Goal: Communication & Community: Answer question/provide support

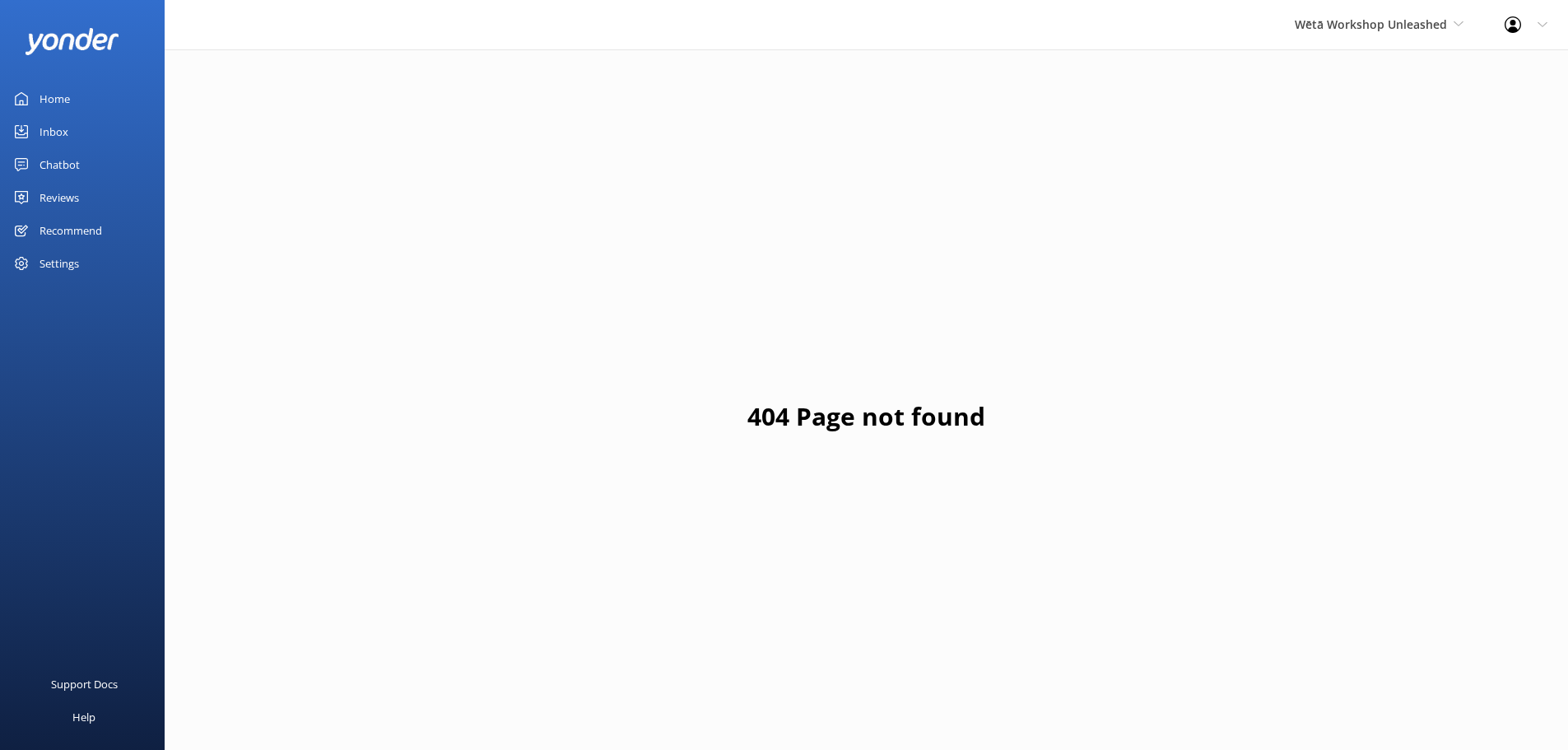
click at [80, 186] on link "Reviews" at bounding box center [82, 198] width 164 height 33
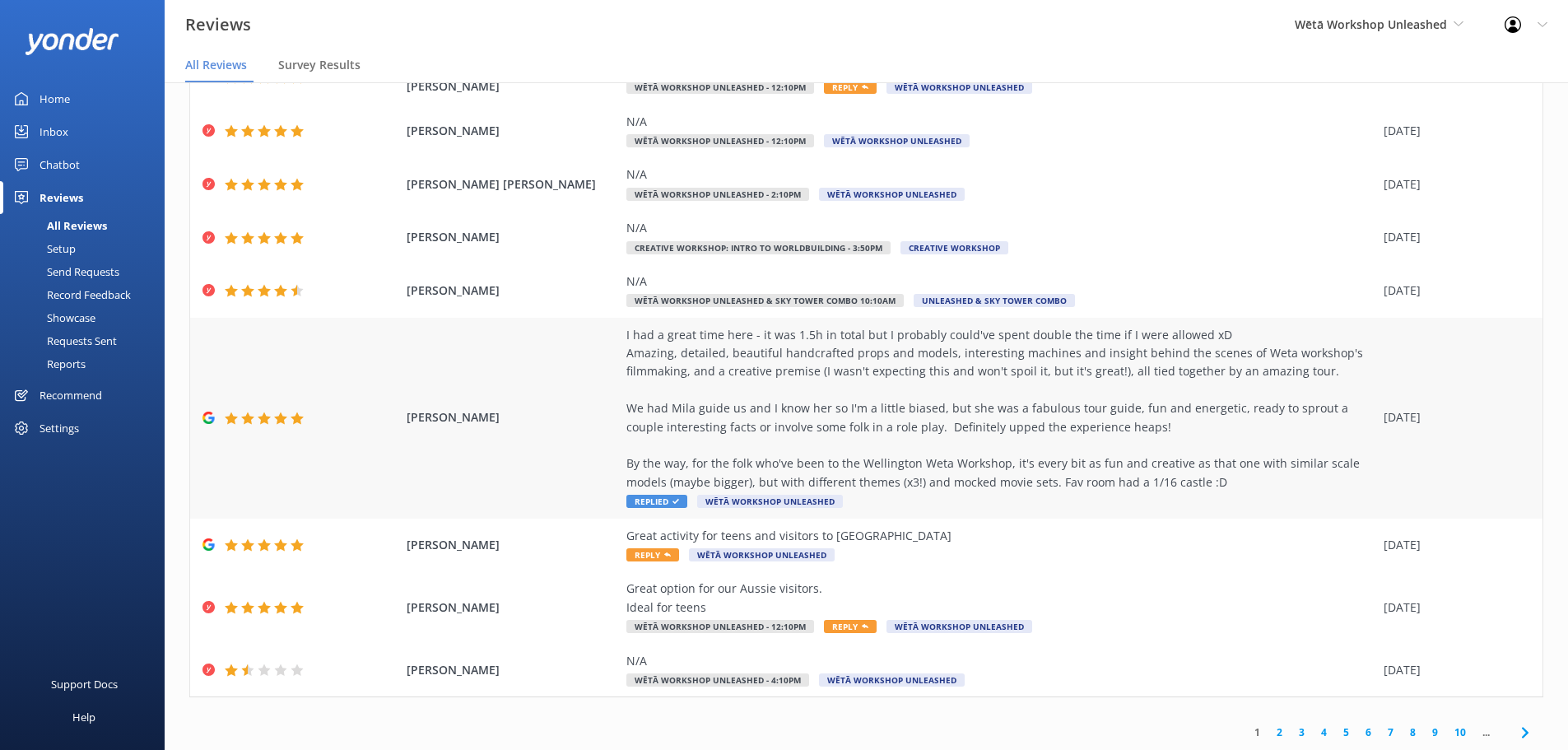
scroll to position [186, 0]
click at [906, 383] on div "I had a great time here - it was 1.5h in total but I probably could've spent do…" at bounding box center [1001, 409] width 749 height 166
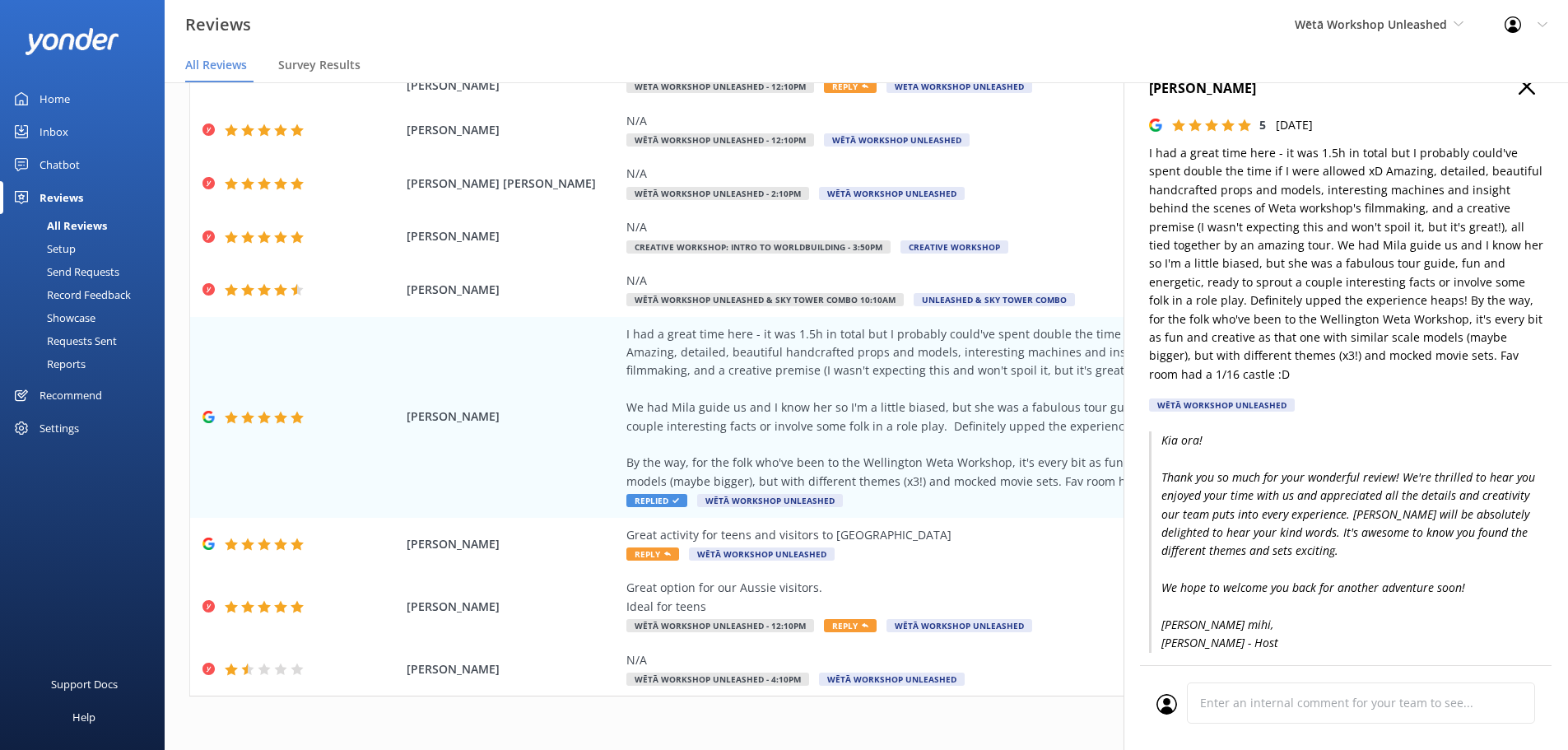
scroll to position [0, 0]
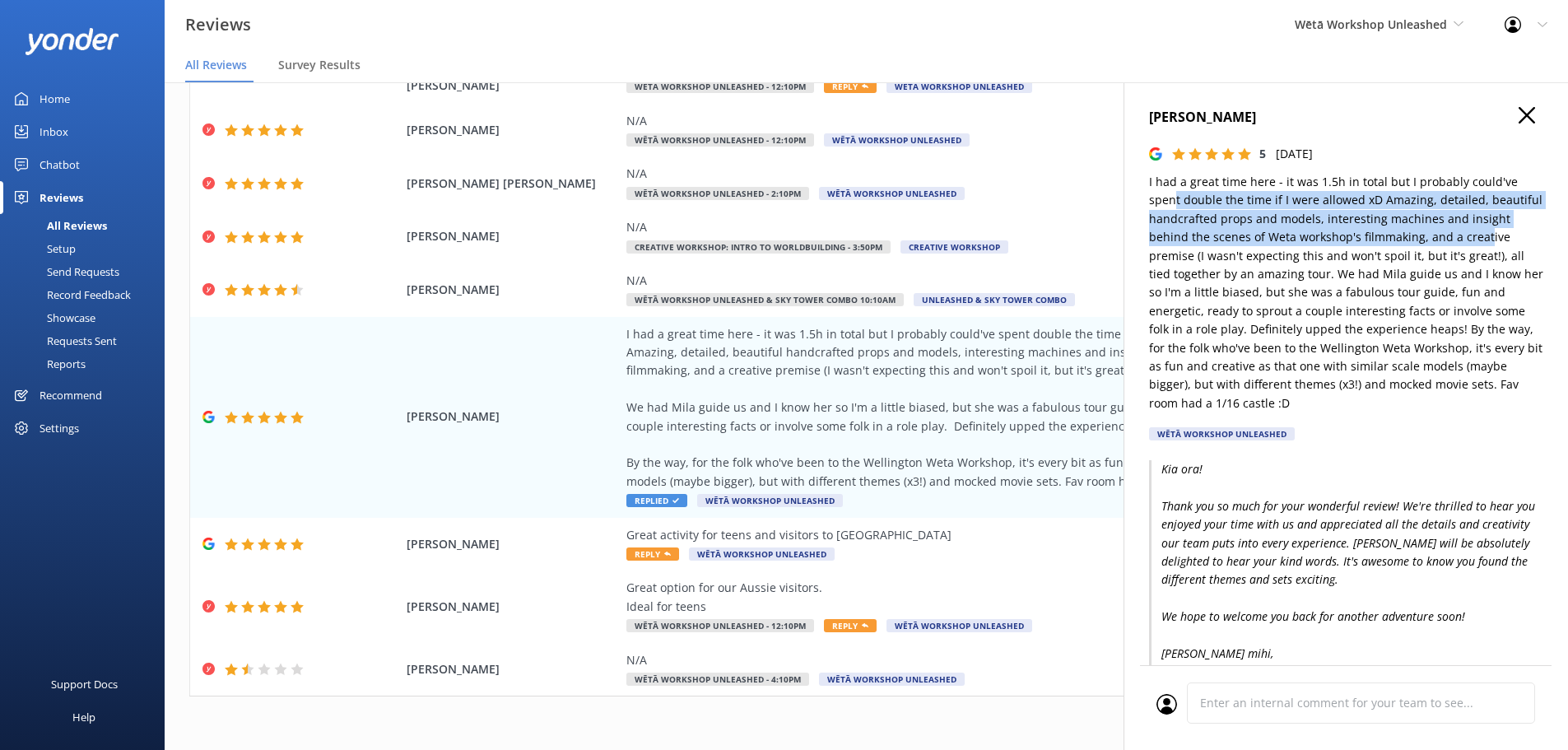
drag, startPoint x: 1175, startPoint y: 192, endPoint x: 1482, endPoint y: 243, distance: 311.2
click at [1482, 243] on p "I had a great time here - it was 1.5h in total but I probably could've spent do…" at bounding box center [1345, 292] width 394 height 240
click at [1368, 235] on p "I had a great time here - it was 1.5h in total but I probably could've spent do…" at bounding box center [1345, 292] width 394 height 240
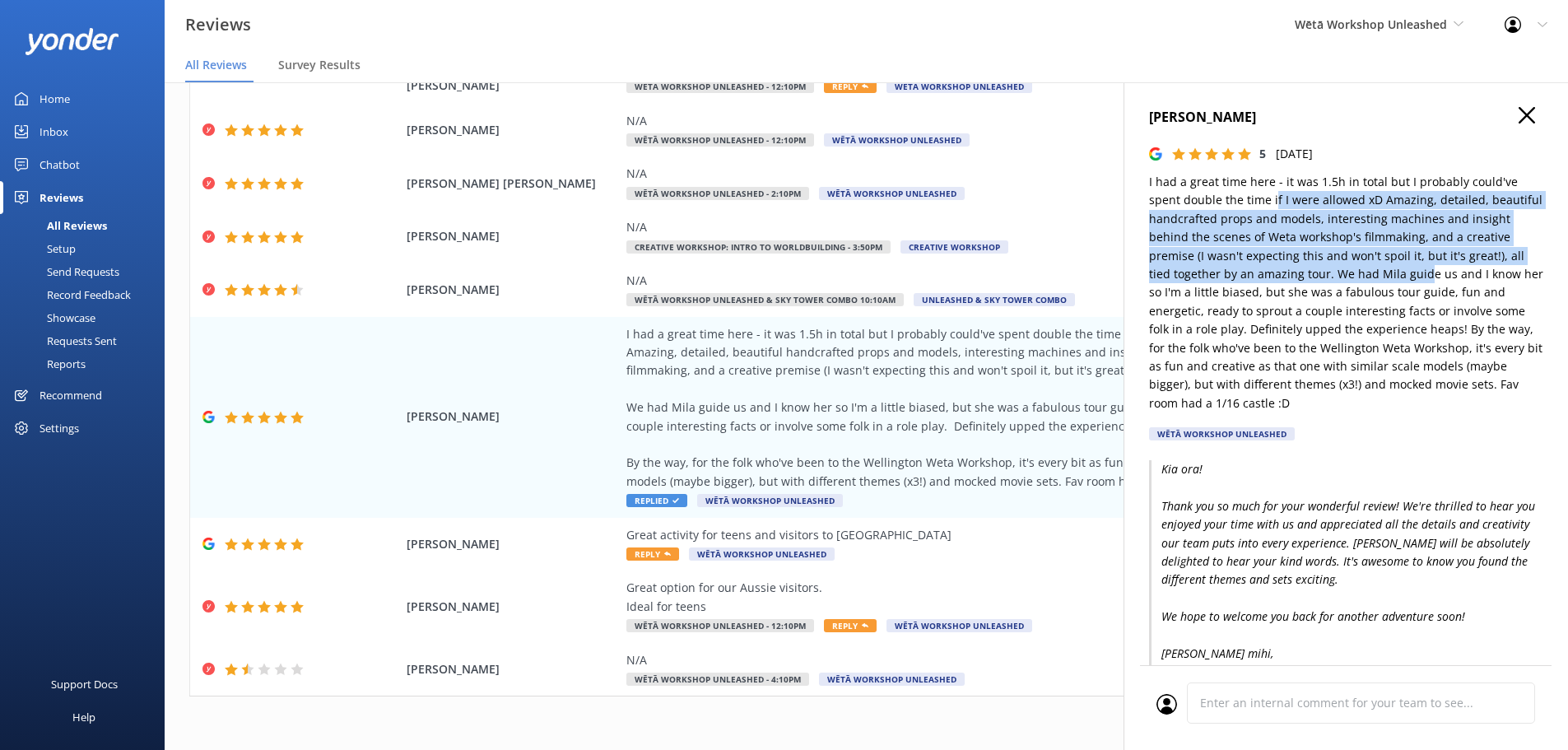
drag, startPoint x: 1273, startPoint y: 203, endPoint x: 1429, endPoint y: 285, distance: 176.2
click at [1429, 285] on p "I had a great time here - it was 1.5h in total but I probably could've spent do…" at bounding box center [1345, 292] width 394 height 240
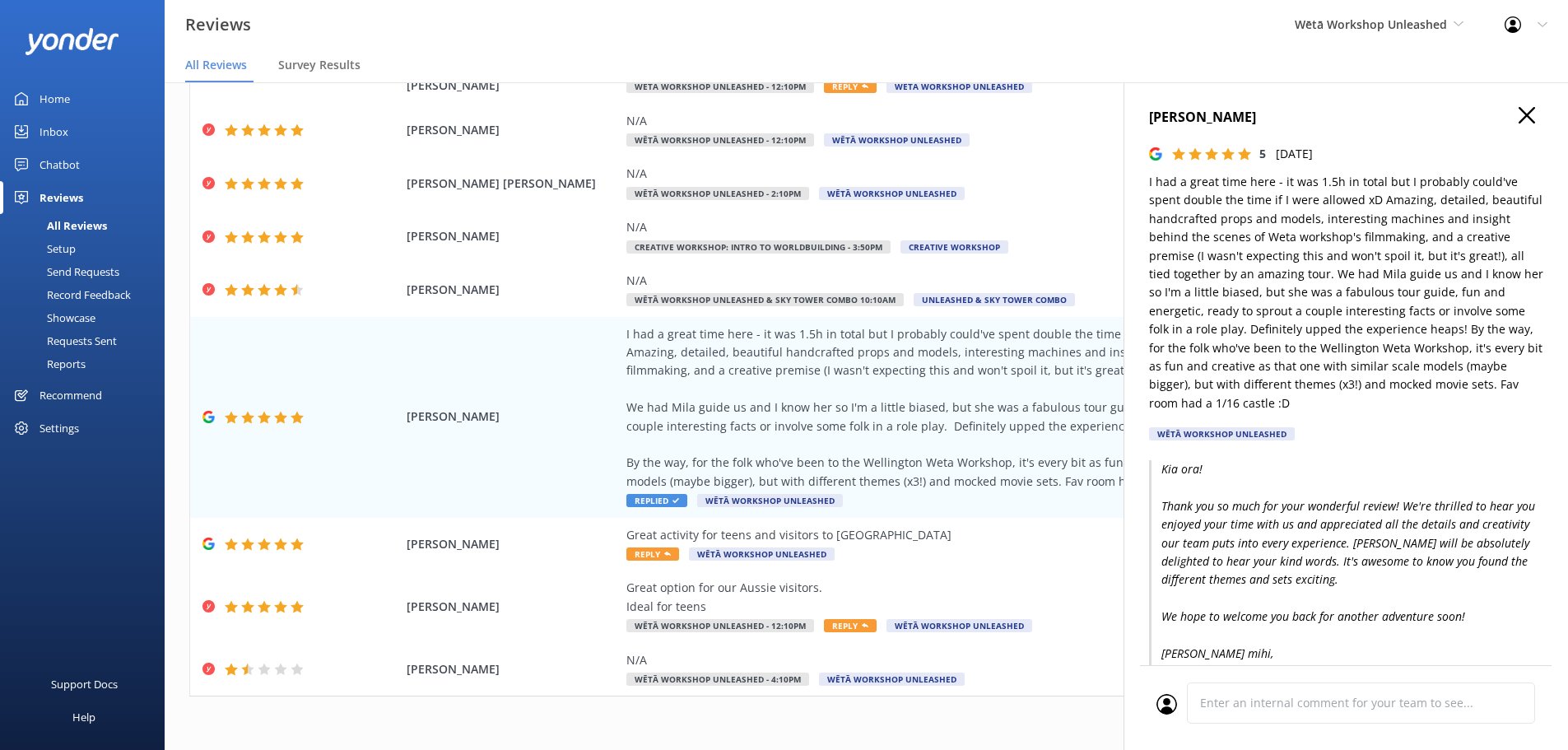
click at [1435, 289] on p "I had a great time here - it was 1.5h in total but I probably could've spent do…" at bounding box center [1345, 292] width 394 height 240
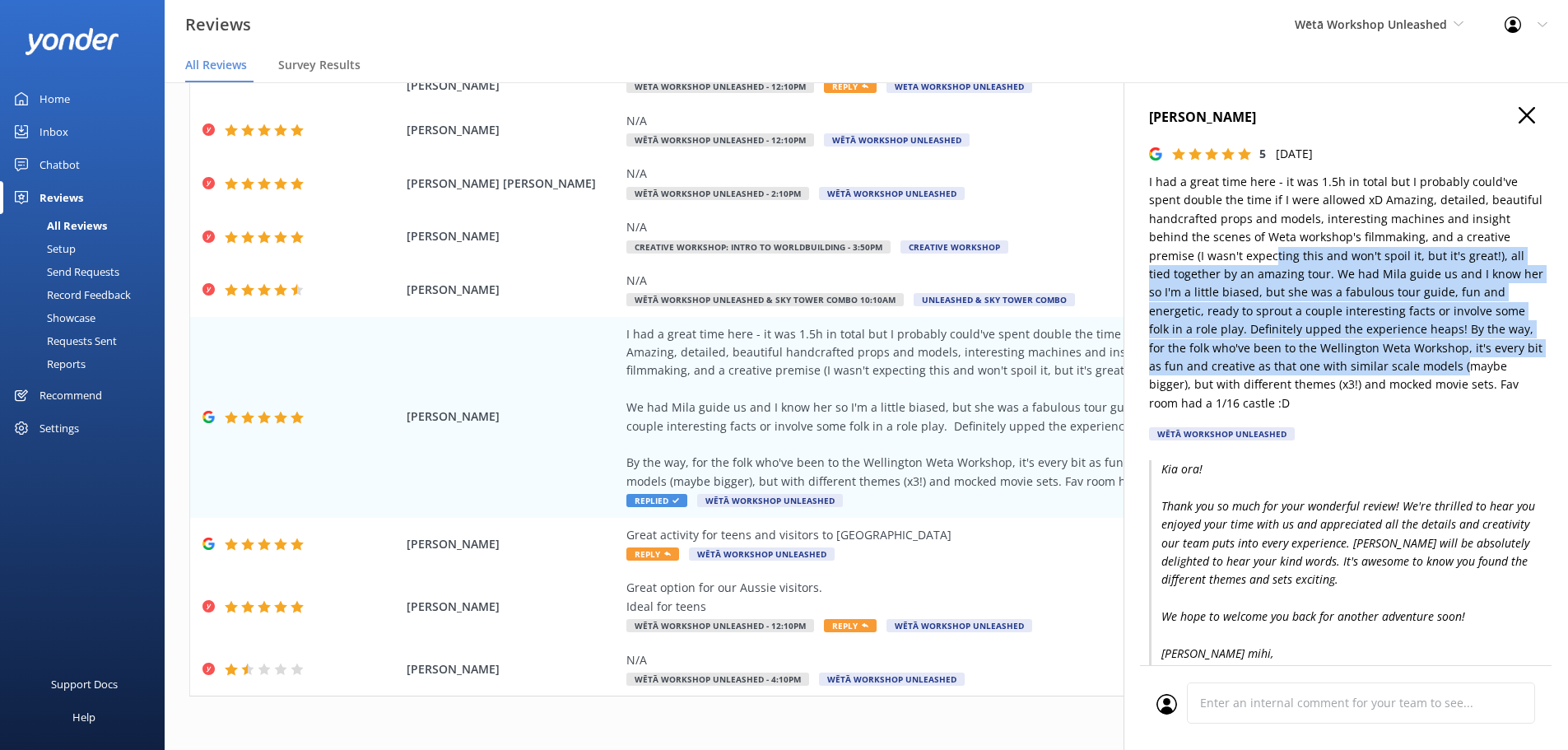
drag, startPoint x: 1276, startPoint y: 264, endPoint x: 1474, endPoint y: 363, distance: 221.4
click at [1474, 363] on p "I had a great time here - it was 1.5h in total but I probably could've spent do…" at bounding box center [1345, 292] width 394 height 240
click at [1474, 364] on p "I had a great time here - it was 1.5h in total but I probably could've spent do…" at bounding box center [1345, 292] width 394 height 240
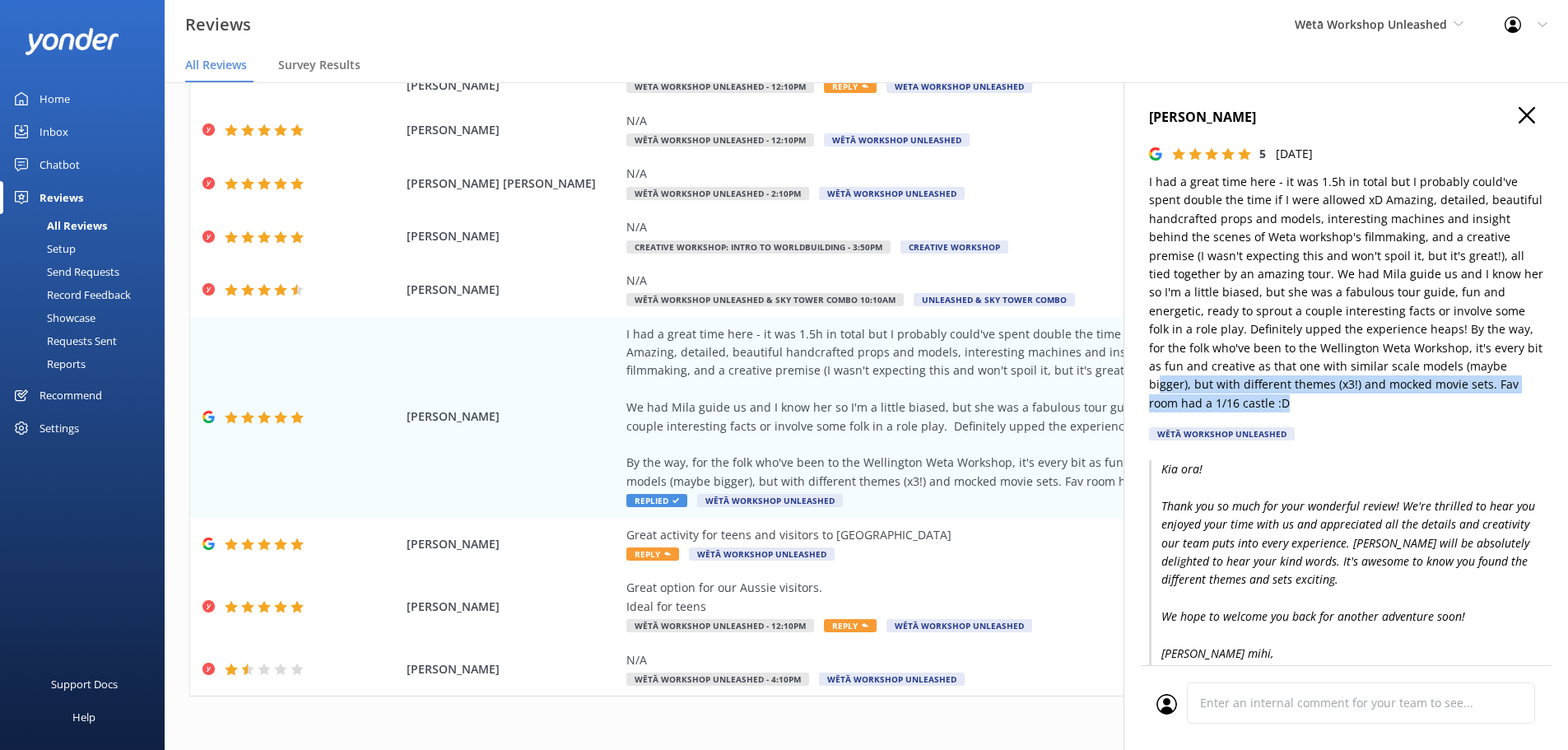
drag, startPoint x: 1353, startPoint y: 399, endPoint x: 1149, endPoint y: 401, distance: 204.0
click at [1153, 389] on p "I had a great time here - it was 1.5h in total but I probably could've spent do…" at bounding box center [1345, 292] width 394 height 240
click at [1155, 404] on p "I had a great time here - it was 1.5h in total but I probably could've spent do…" at bounding box center [1345, 292] width 394 height 240
drag, startPoint x: 1277, startPoint y: 400, endPoint x: 1170, endPoint y: 390, distance: 107.5
click at [1170, 390] on p "I had a great time here - it was 1.5h in total but I probably could've spent do…" at bounding box center [1345, 292] width 394 height 240
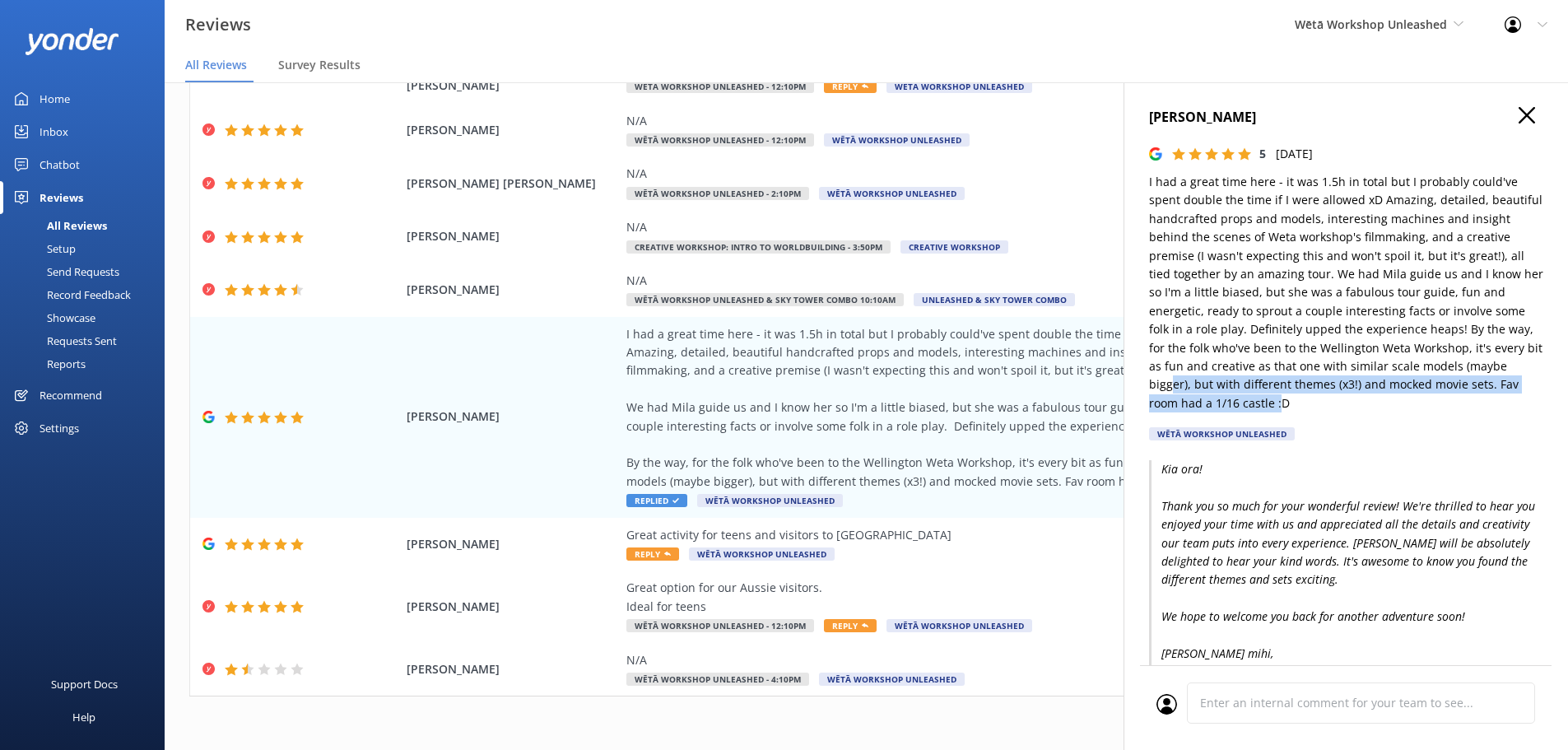
click at [1175, 381] on p "I had a great time here - it was 1.5h in total but I probably could've spent do…" at bounding box center [1345, 292] width 394 height 240
drag, startPoint x: 1292, startPoint y: 408, endPoint x: 1195, endPoint y: 403, distance: 97.1
click at [1195, 403] on p "I had a great time here - it was 1.5h in total but I probably could've spent do…" at bounding box center [1345, 292] width 394 height 240
click at [1375, 395] on p "I had a great time here - it was 1.5h in total but I probably could've spent do…" at bounding box center [1345, 292] width 394 height 240
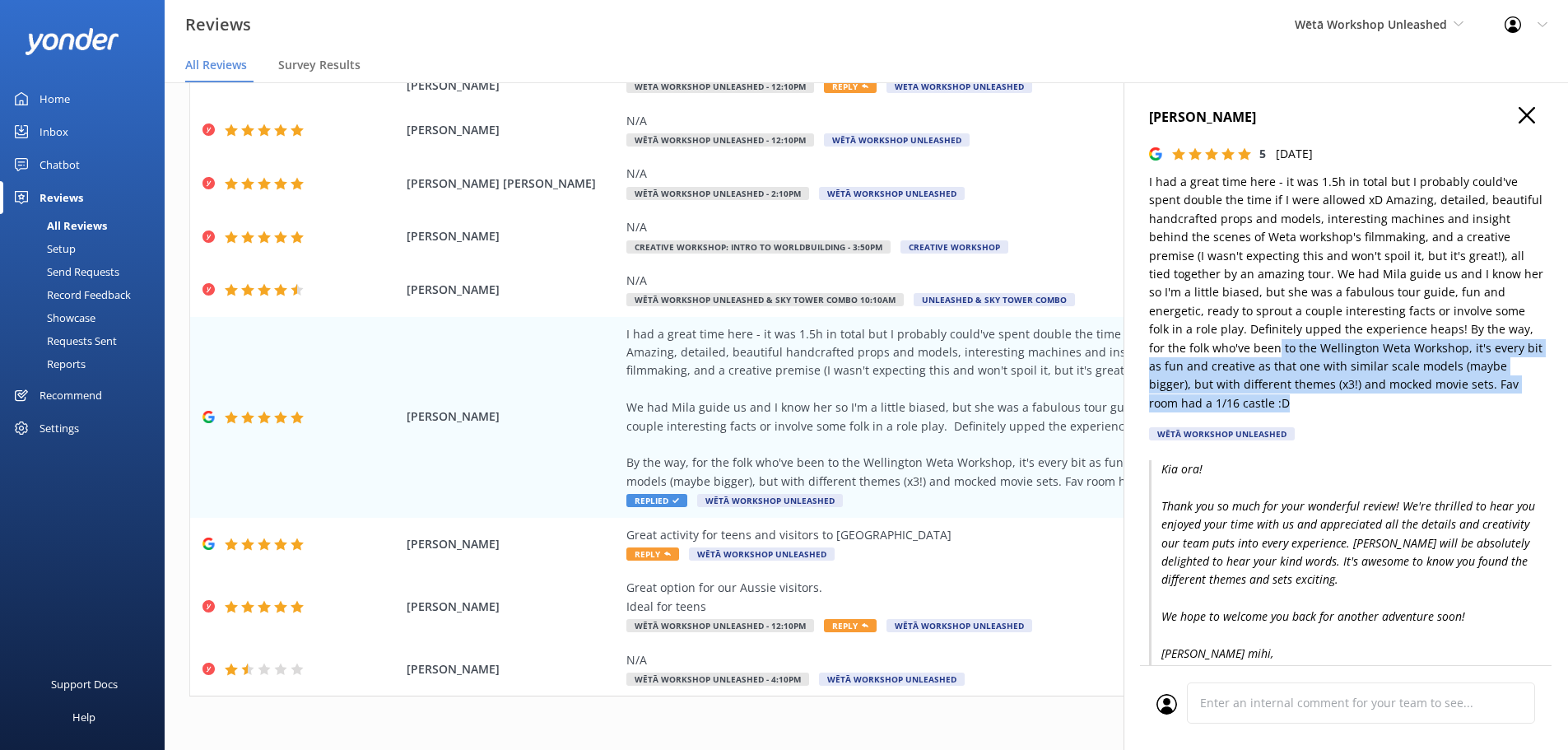
drag, startPoint x: 1348, startPoint y: 400, endPoint x: 1262, endPoint y: 351, distance: 99.0
click at [1275, 354] on p "I had a great time here - it was 1.5h in total but I probably could've spent do…" at bounding box center [1345, 292] width 394 height 240
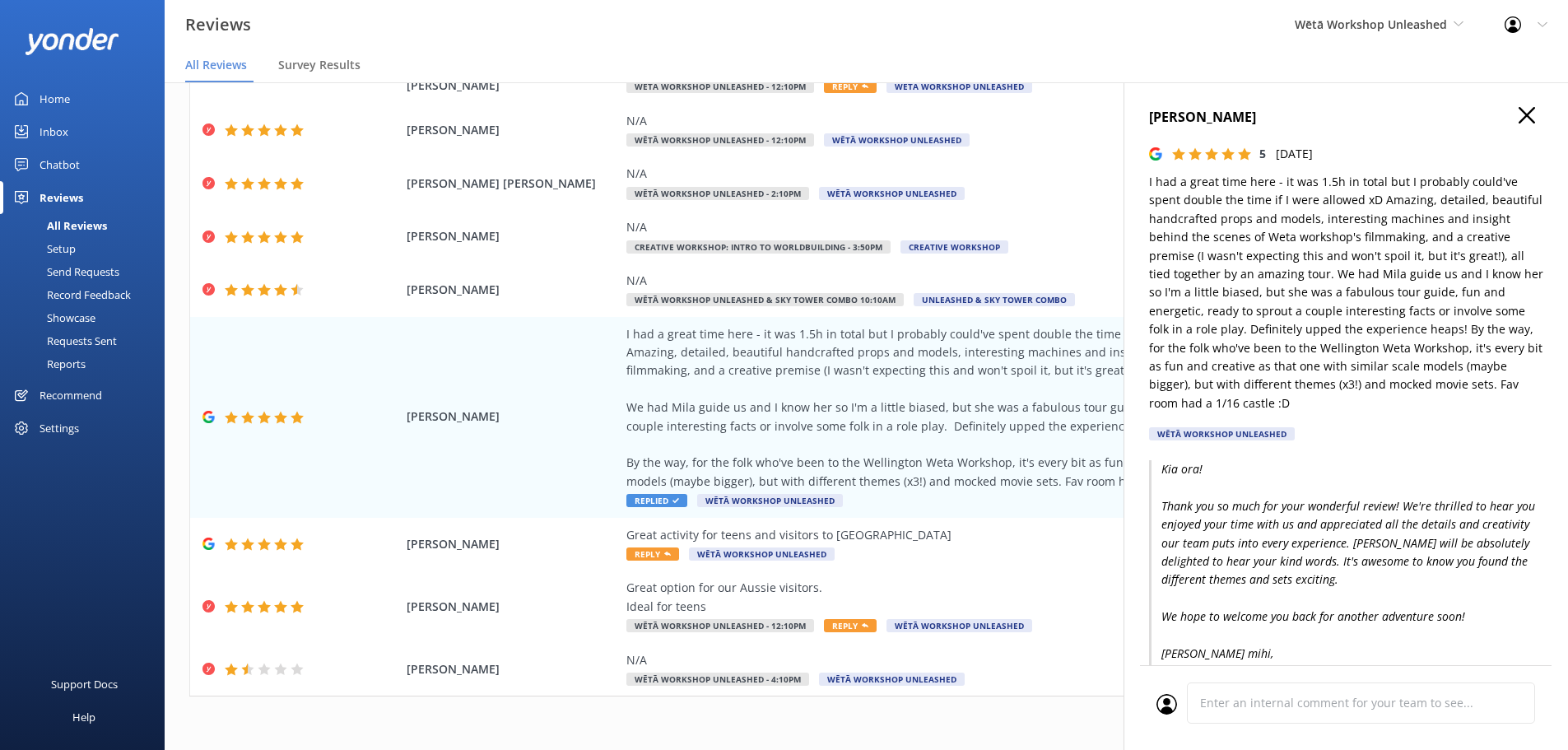
click at [1240, 347] on p "I had a great time here - it was 1.5h in total but I probably could've spent do…" at bounding box center [1345, 292] width 394 height 240
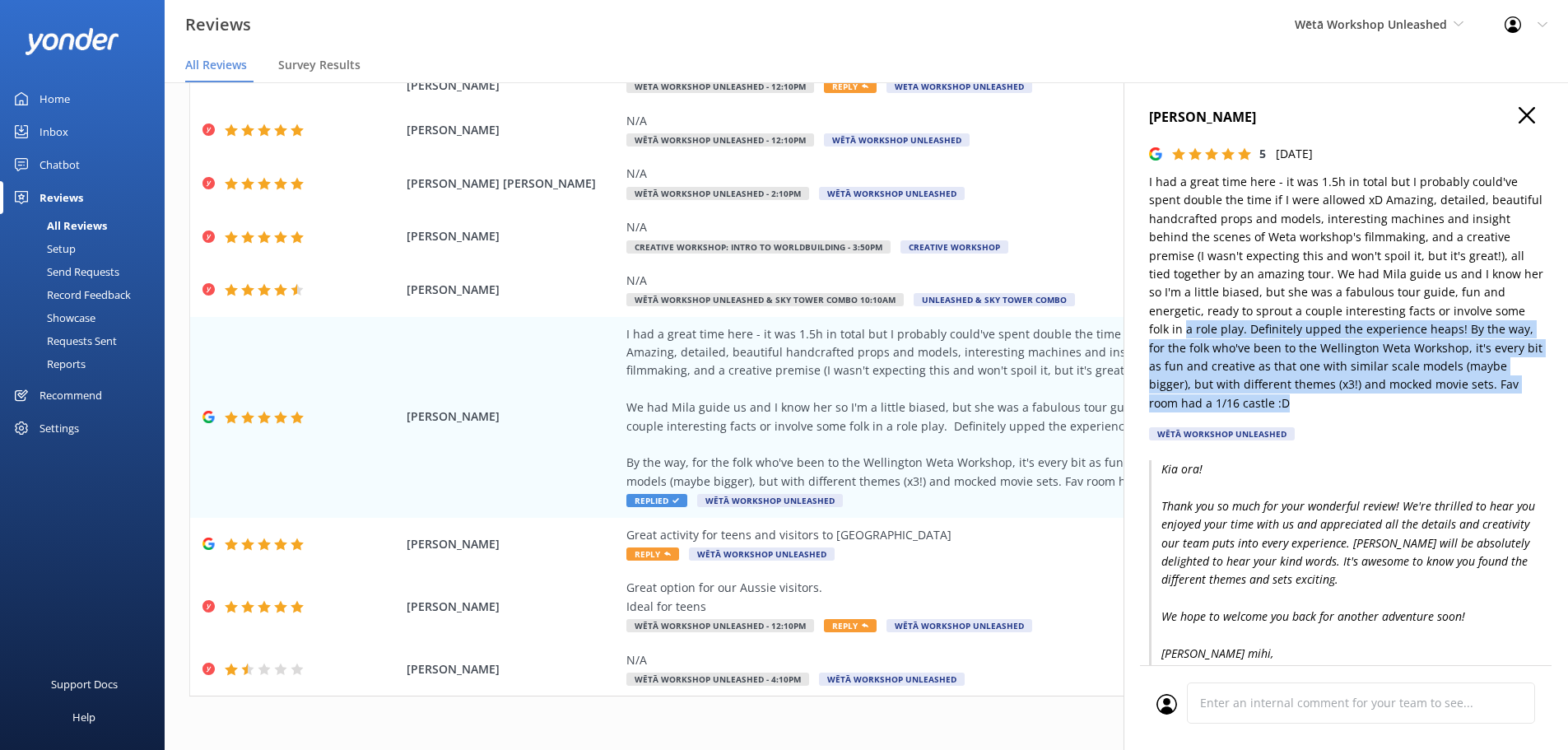
drag, startPoint x: 1186, startPoint y: 332, endPoint x: 1295, endPoint y: 402, distance: 129.5
click at [1295, 402] on p "I had a great time here - it was 1.5h in total but I probably could've spent do…" at bounding box center [1345, 292] width 394 height 240
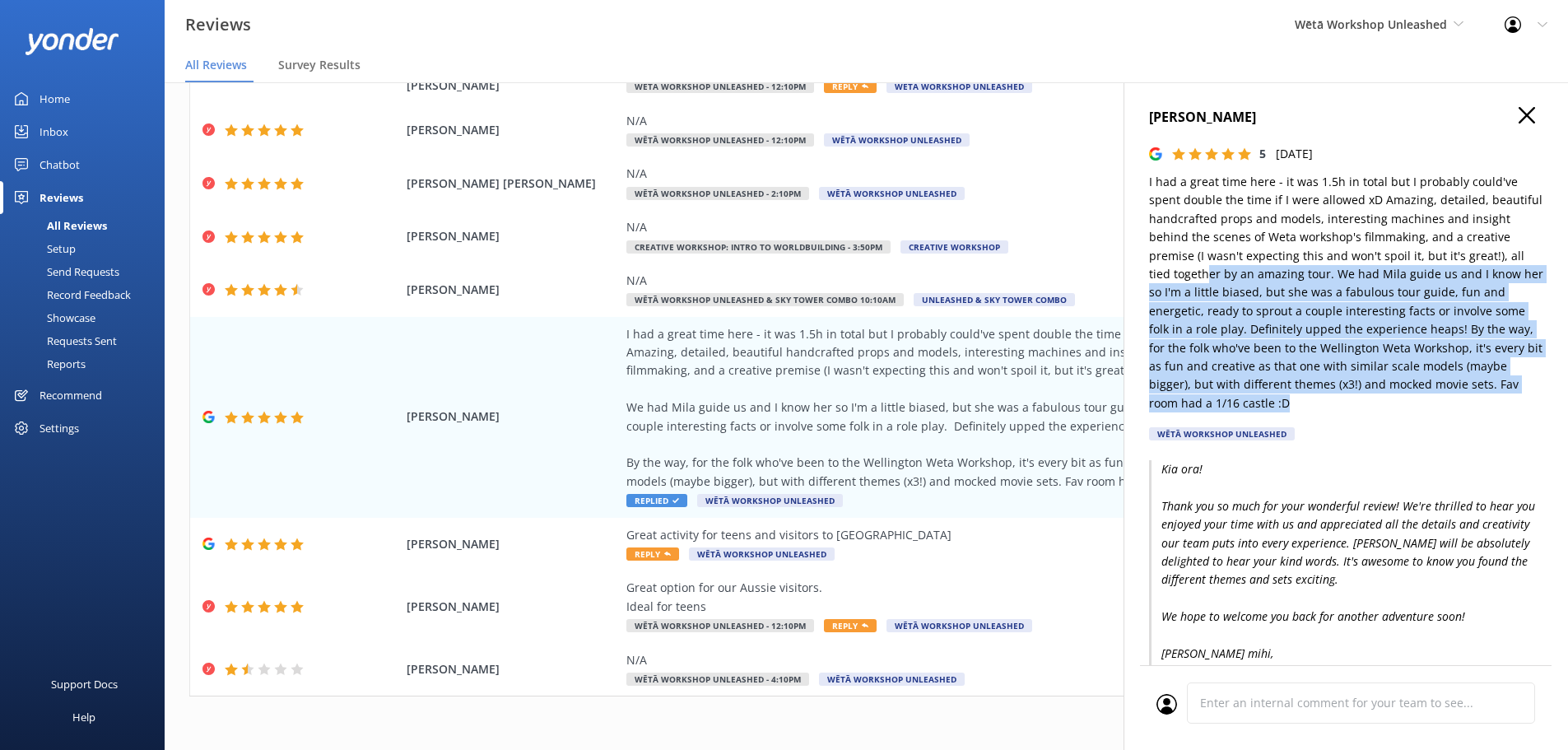
drag, startPoint x: 1295, startPoint y: 402, endPoint x: 1207, endPoint y: 270, distance: 158.6
click at [1207, 271] on p "I had a great time here - it was 1.5h in total but I probably could've spent do…" at bounding box center [1345, 292] width 394 height 240
click at [1207, 270] on p "I had a great time here - it was 1.5h in total but I probably could've spent do…" at bounding box center [1345, 292] width 394 height 240
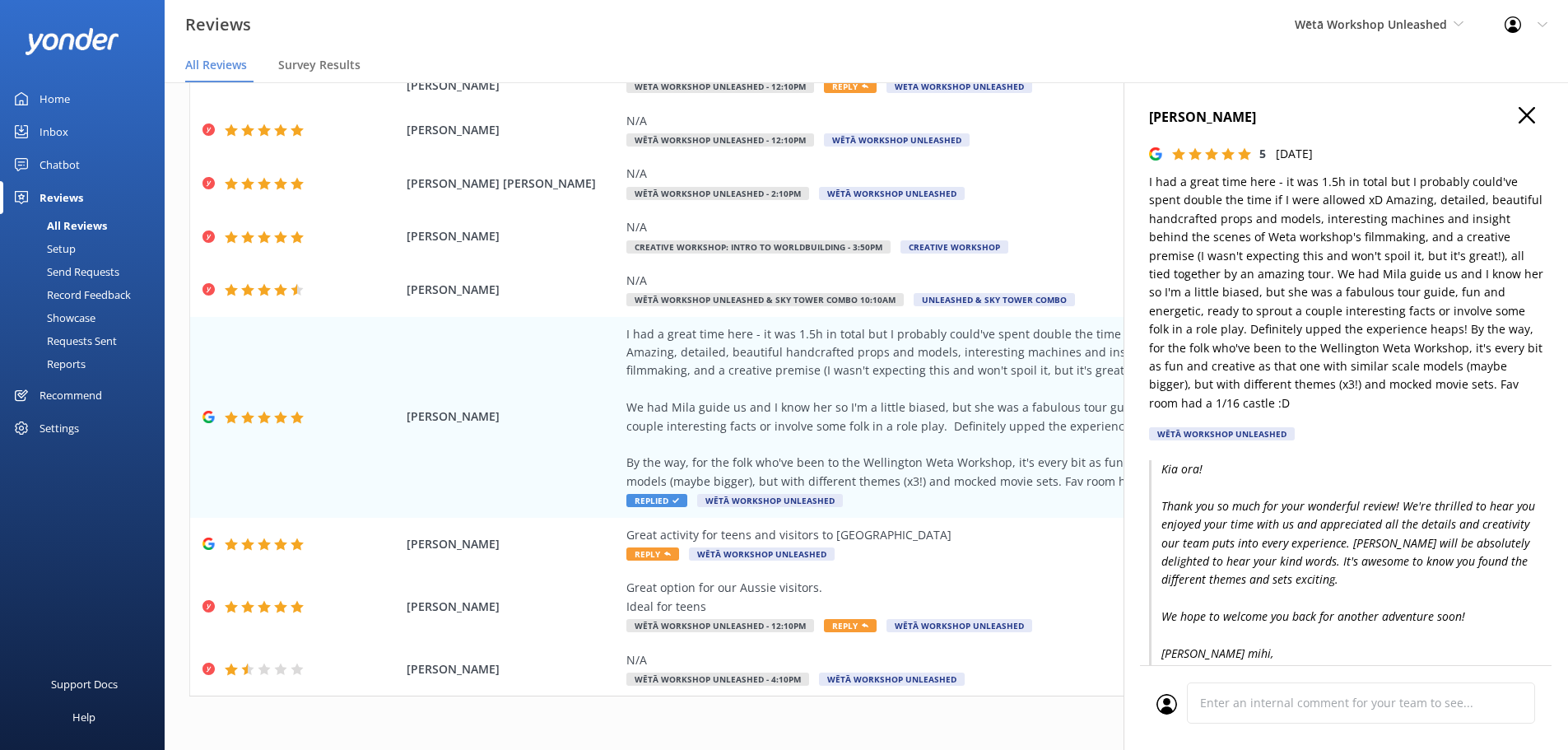
click at [1519, 119] on icon "button" at bounding box center [1527, 115] width 16 height 16
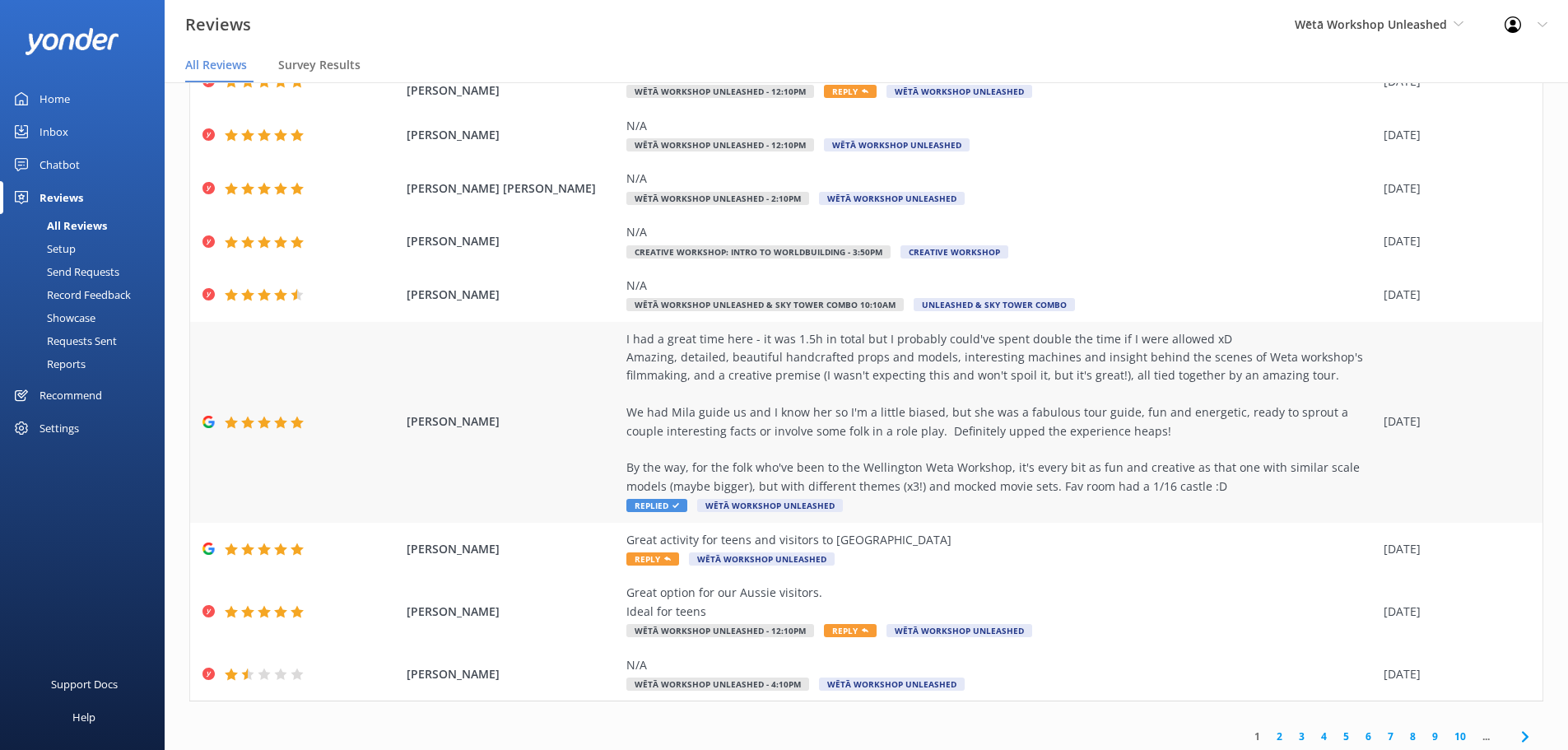
scroll to position [186, 0]
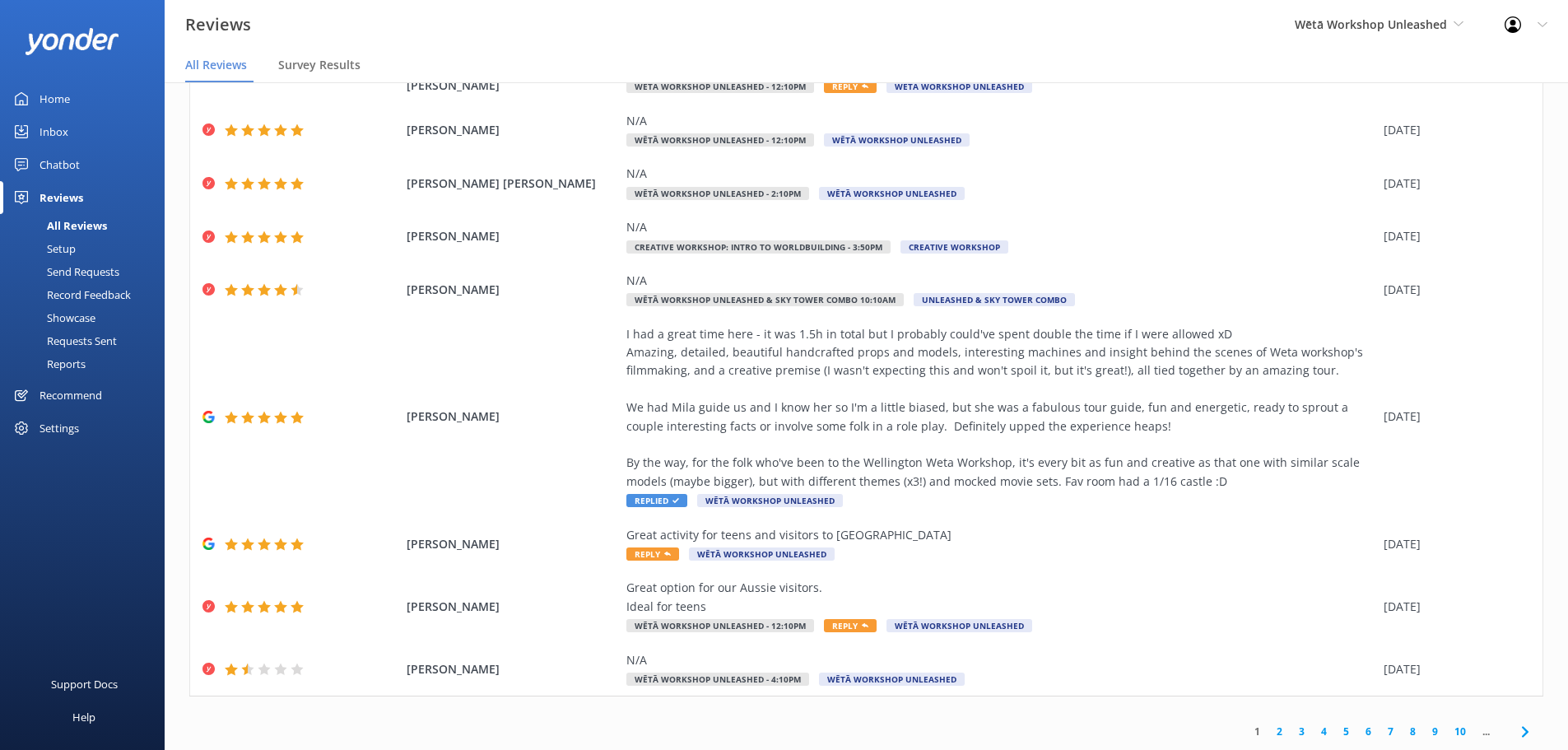
click at [1269, 729] on link "2" at bounding box center [1279, 730] width 22 height 15
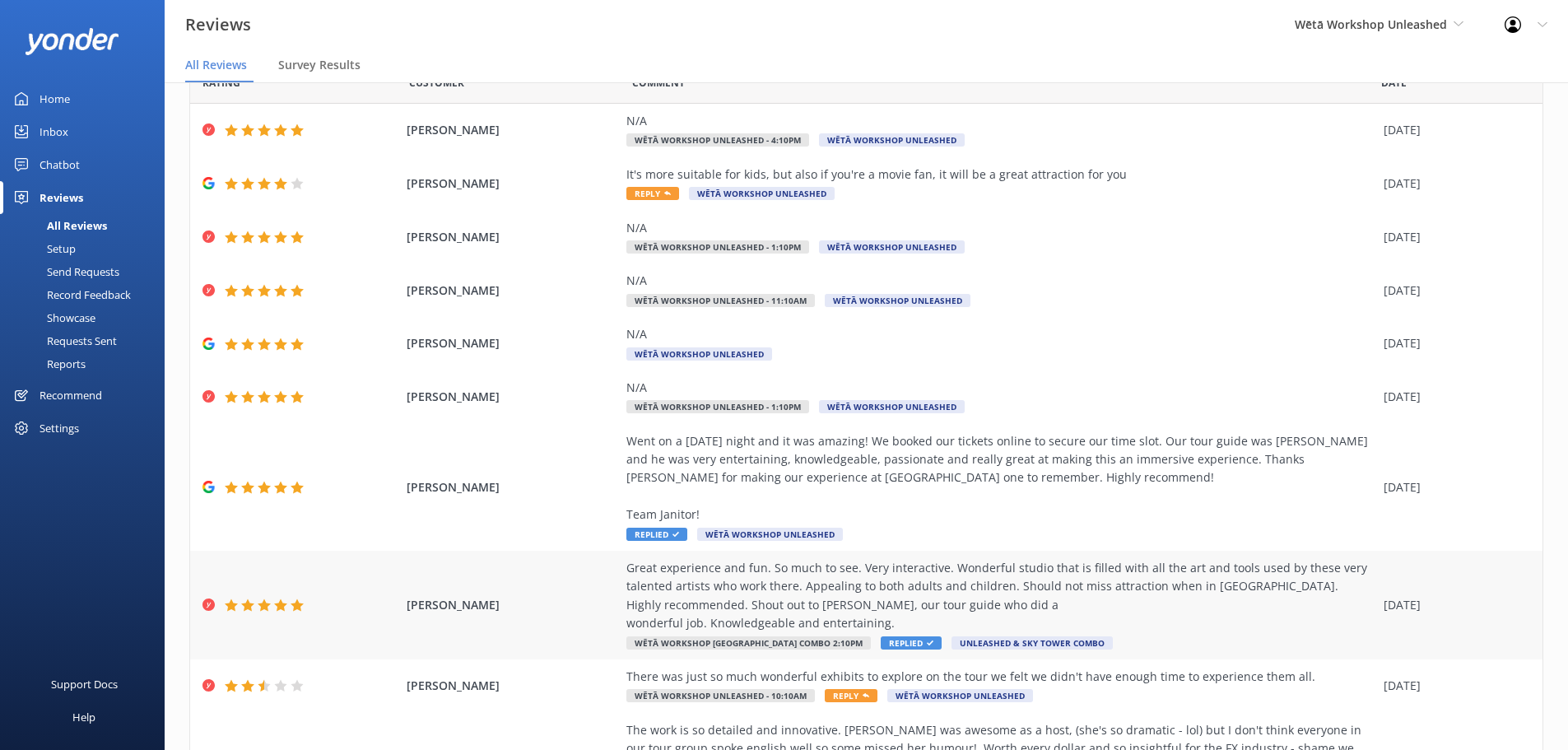
scroll to position [186, 0]
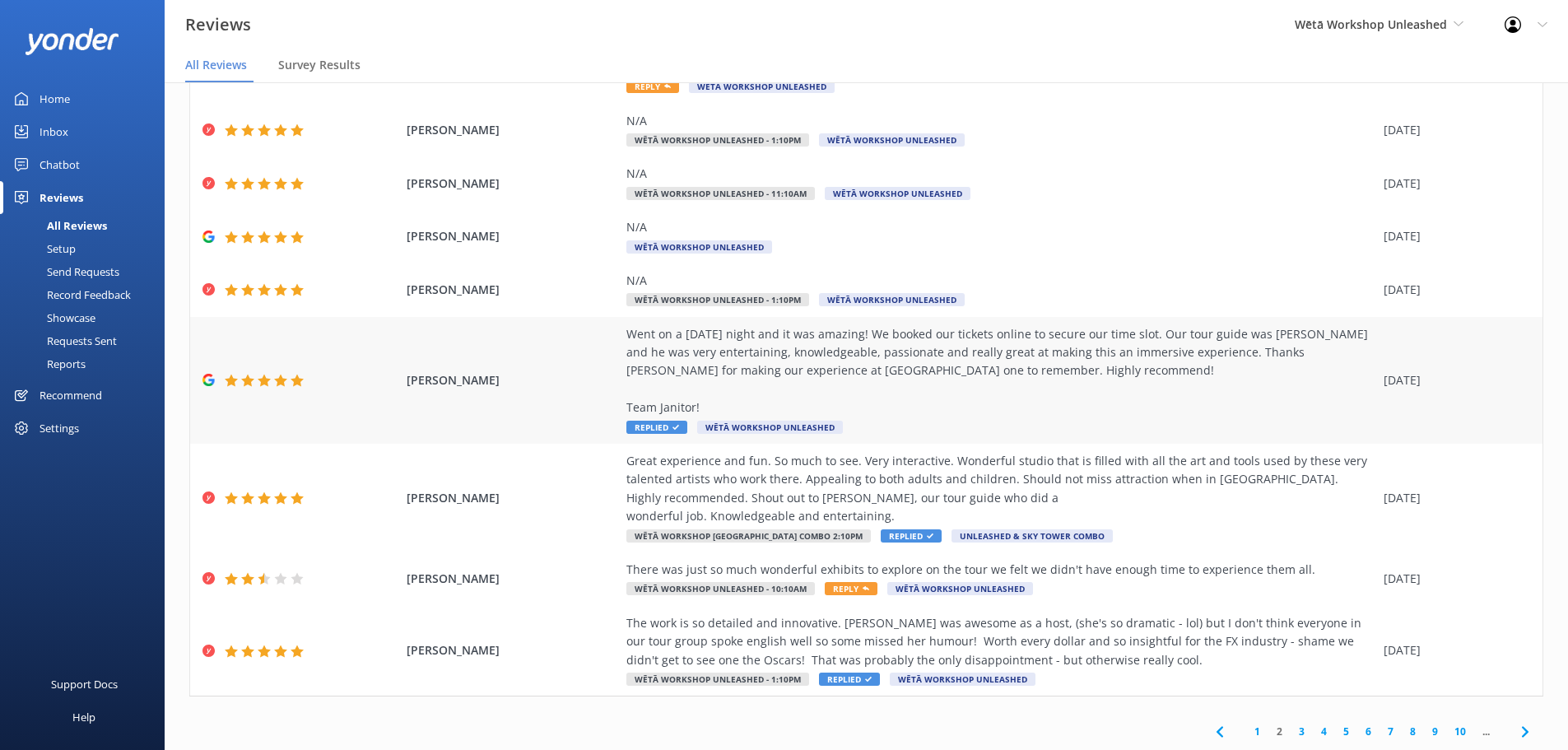
click at [865, 346] on div "Went on a [DATE] night and it was amazing! We booked our tickets online to secu…" at bounding box center [1001, 371] width 749 height 92
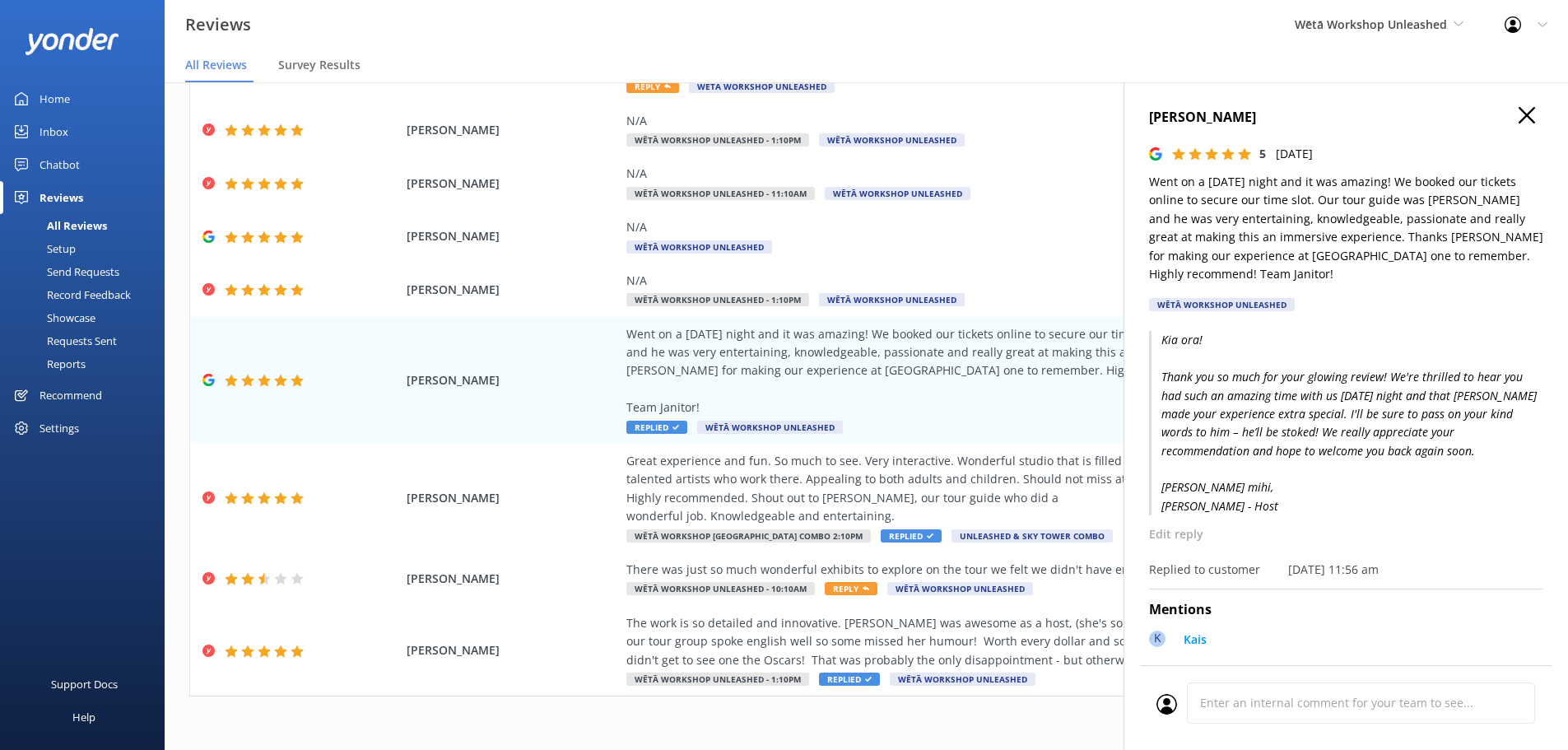
scroll to position [91, 0]
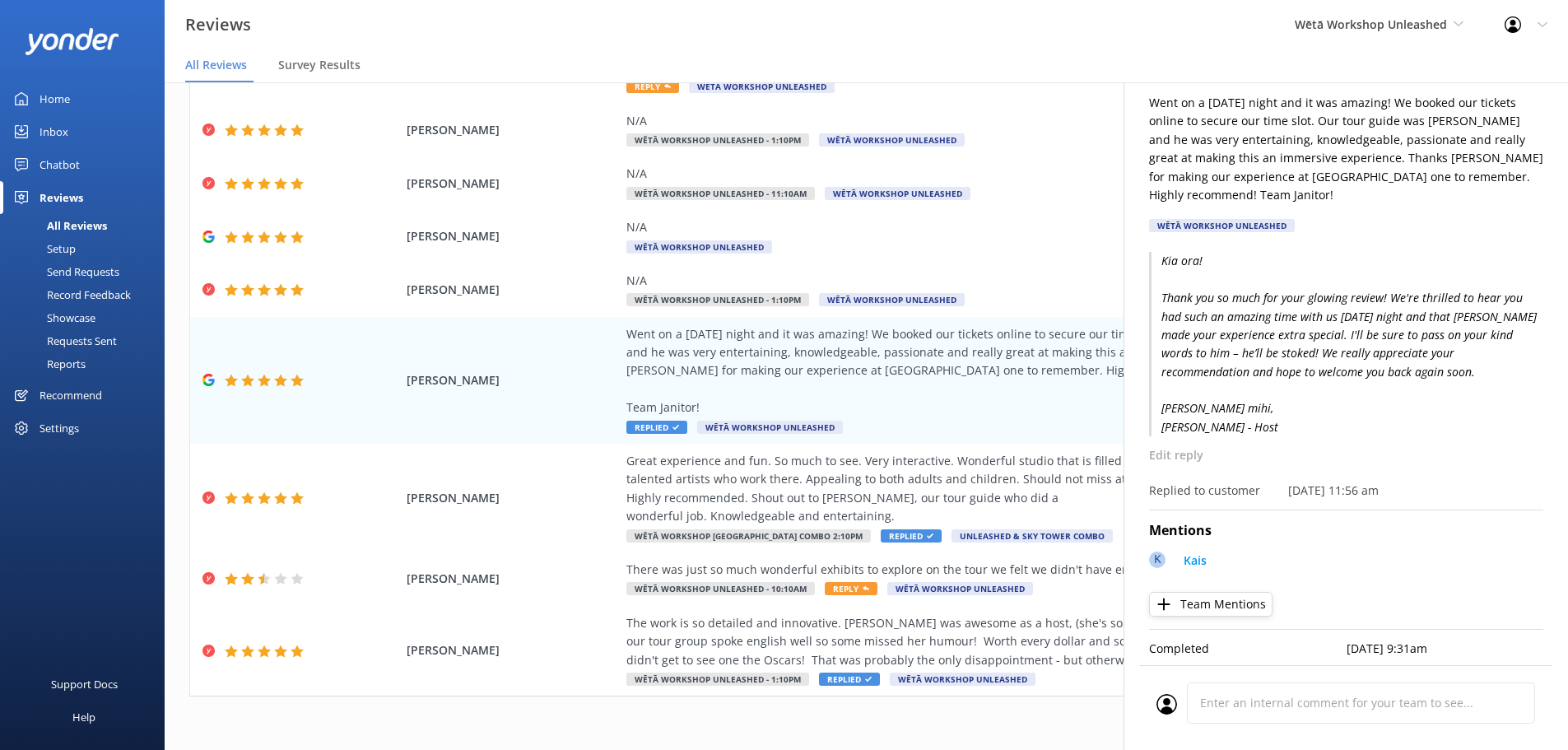
drag, startPoint x: 1385, startPoint y: 327, endPoint x: 1662, endPoint y: 402, distance: 287.0
click at [1568, 402] on html "Reviews Wētā Workshop Unleashed Wētā Workshop Unleashed Wētā Workshop Profile S…" at bounding box center [784, 375] width 1568 height 750
click at [1274, 268] on p "Kia ora! Thank you so much for your glowing review! We're thrilled to hear you …" at bounding box center [1345, 344] width 394 height 184
click at [1342, 327] on p "Kia ora! Thank you so much for your glowing review! We're thrilled to hear you …" at bounding box center [1345, 344] width 394 height 184
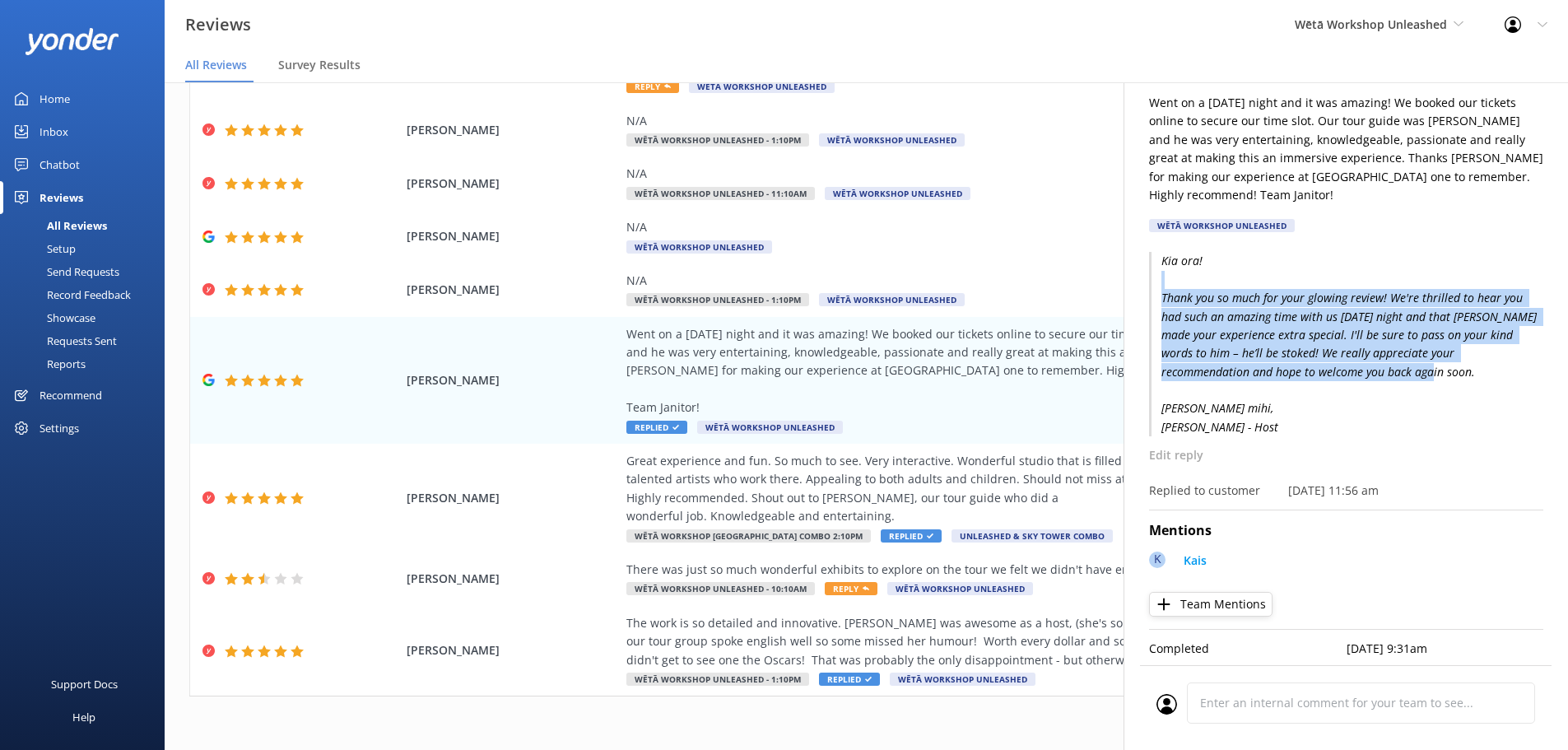
drag, startPoint x: 1439, startPoint y: 367, endPoint x: 1252, endPoint y: 264, distance: 213.5
click at [1252, 264] on p "Kia ora! Thank you so much for your glowing review! We're thrilled to hear you …" at bounding box center [1345, 344] width 394 height 184
click at [1235, 289] on p "Kia ora! Thank you so much for your glowing review! We're thrilled to hear you …" at bounding box center [1345, 344] width 394 height 184
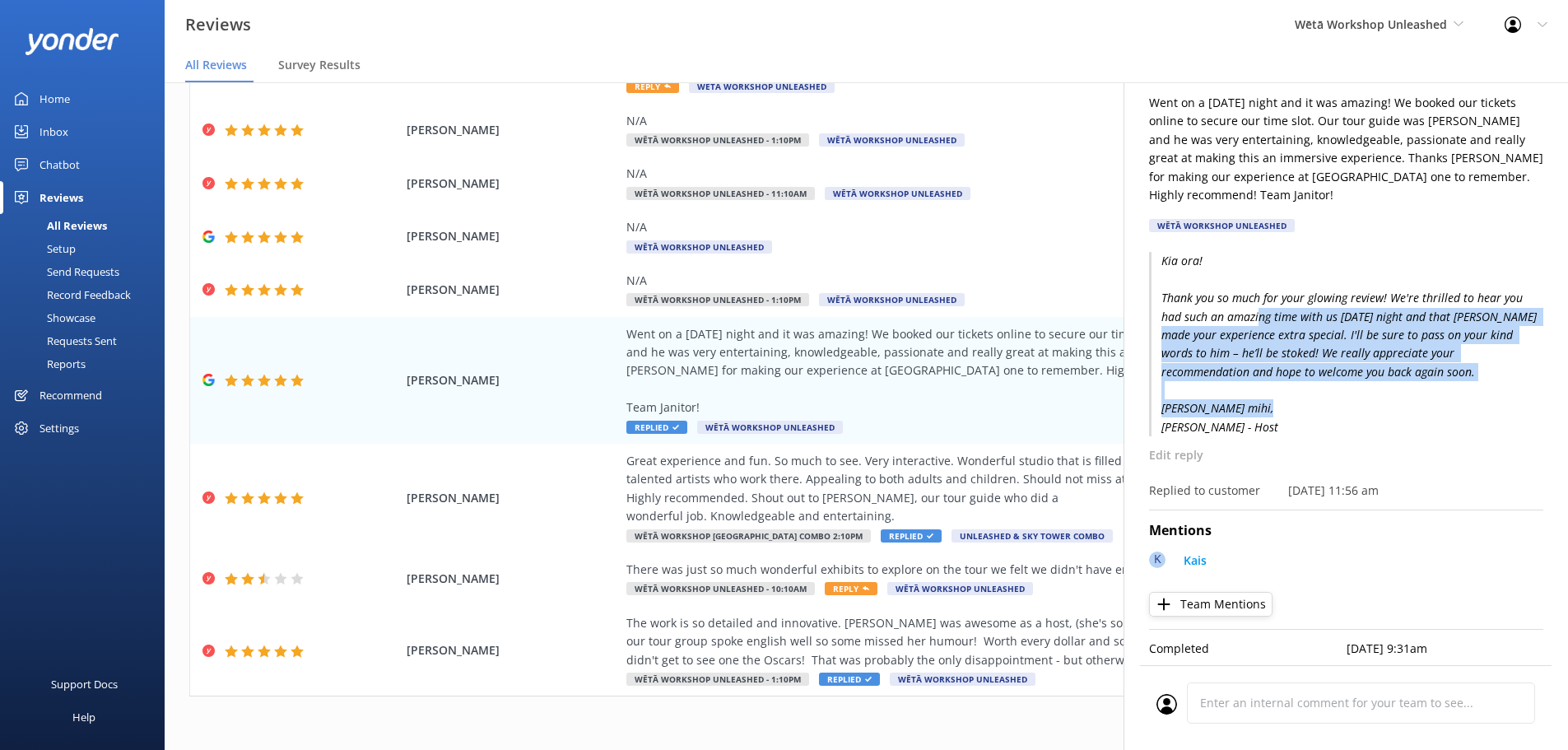
drag, startPoint x: 1246, startPoint y: 298, endPoint x: 1523, endPoint y: 406, distance: 297.3
click at [1523, 407] on div "T.A Daniels 5 Wed, 10th Sep 2025 Went on a Saturday night and it was amazing! W…" at bounding box center [1345, 457] width 444 height 750
drag, startPoint x: 1472, startPoint y: 368, endPoint x: 1462, endPoint y: 370, distance: 10.2
click at [1471, 368] on p "Kia ora! Thank you so much for your glowing review! We're thrilled to hear you …" at bounding box center [1345, 344] width 394 height 184
click at [1461, 370] on p "Kia ora! Thank you so much for your glowing review! We're thrilled to hear you …" at bounding box center [1345, 344] width 394 height 184
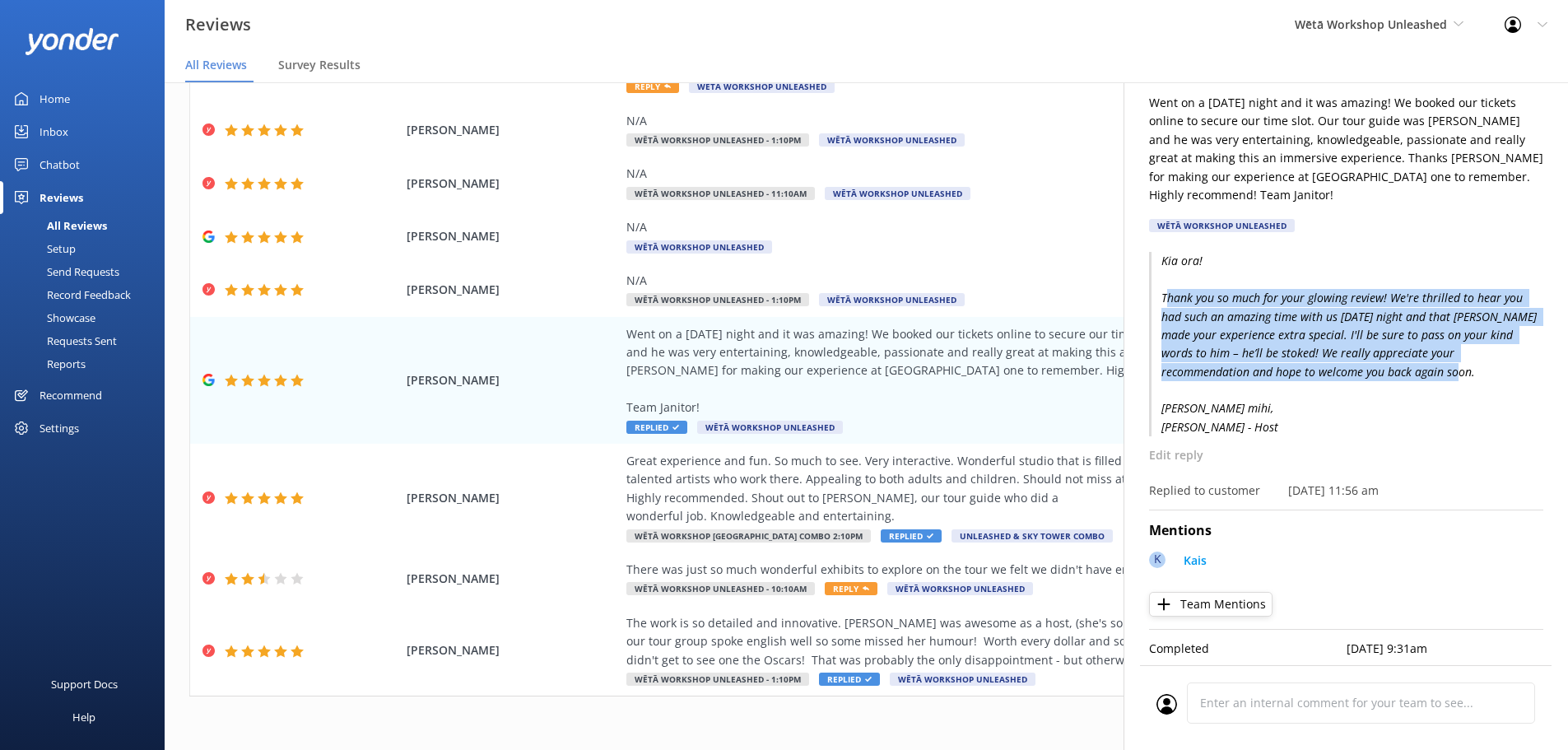
drag, startPoint x: 1157, startPoint y: 283, endPoint x: 1483, endPoint y: 369, distance: 337.2
click at [1483, 369] on p "Kia ora! Thank you so much for your glowing review! We're thrilled to hear you …" at bounding box center [1345, 344] width 394 height 184
drag, startPoint x: 1306, startPoint y: 282, endPoint x: 1208, endPoint y: 267, distance: 99.1
click at [1224, 269] on p "Kia ora! Thank you so much for your glowing review! We're thrilled to hear you …" at bounding box center [1345, 344] width 394 height 184
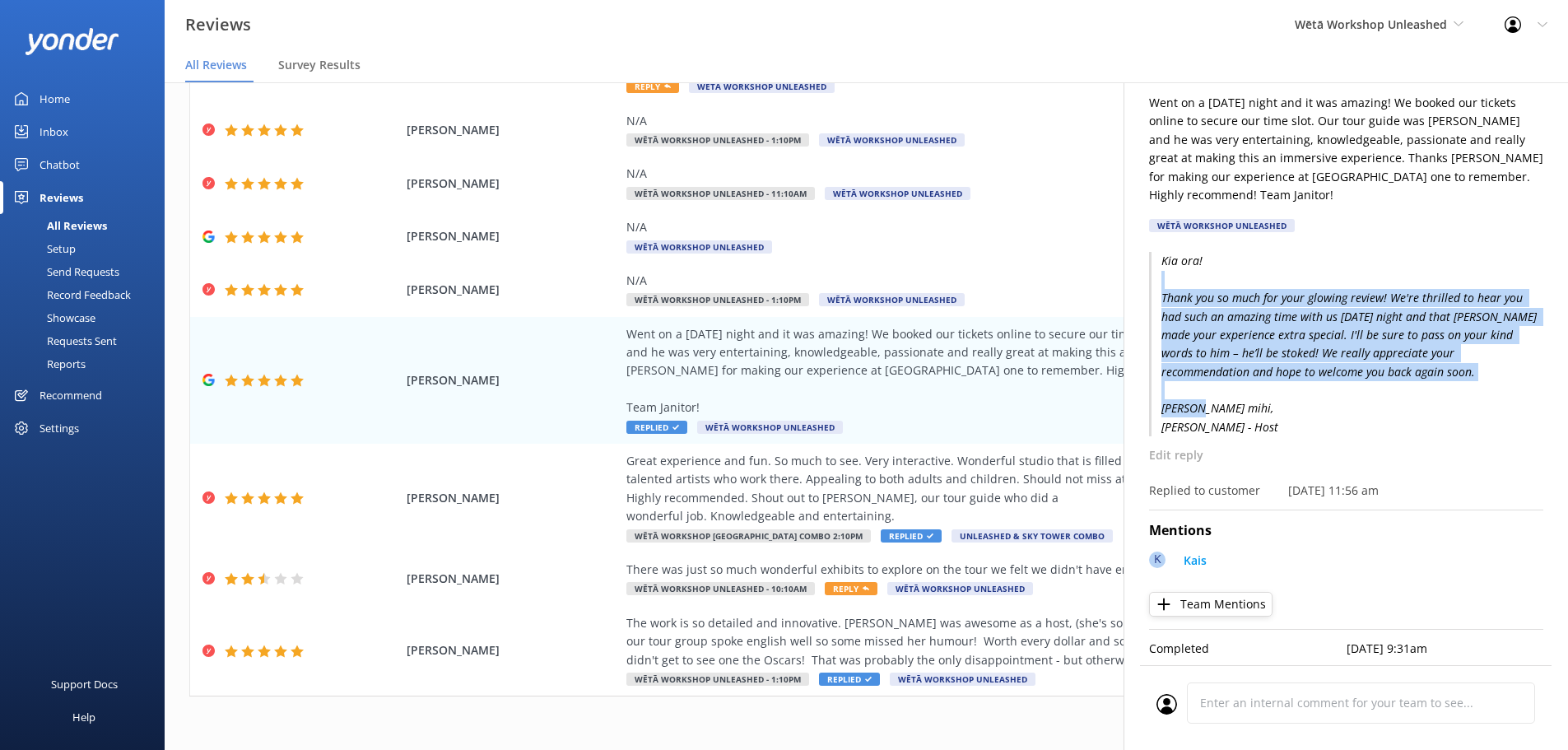
drag, startPoint x: 1184, startPoint y: 281, endPoint x: 1253, endPoint y: 373, distance: 115.0
click at [1184, 282] on p "Kia ora! Thank you so much for your glowing review! We're thrilled to hear you …" at bounding box center [1345, 344] width 394 height 184
drag, startPoint x: 1301, startPoint y: 302, endPoint x: 1258, endPoint y: 318, distance: 45.9
click at [1298, 304] on p "Kia ora! Thank you so much for your glowing review! We're thrilled to hear you …" at bounding box center [1345, 344] width 394 height 184
drag, startPoint x: 1200, startPoint y: 298, endPoint x: 1244, endPoint y: 336, distance: 58.1
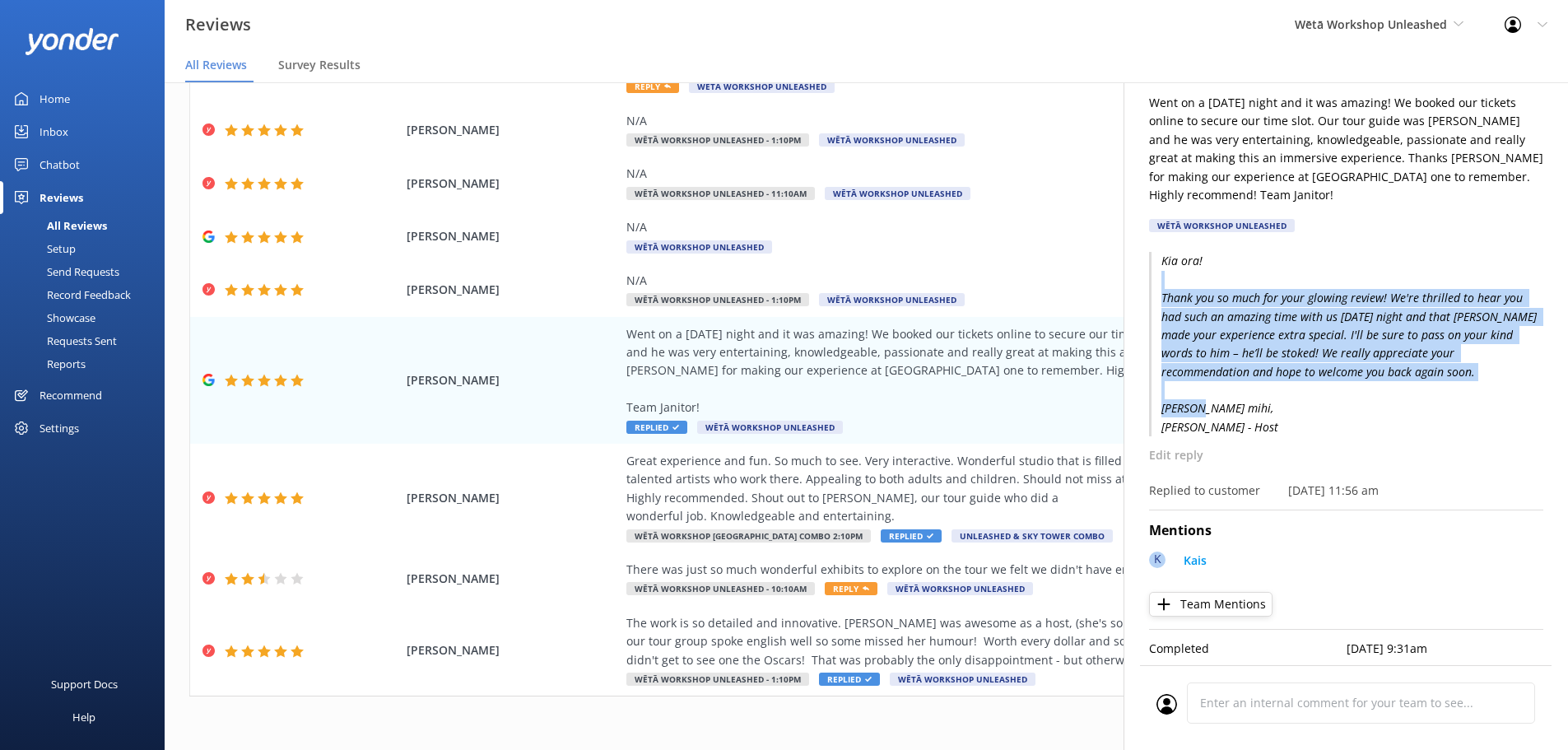
click at [1201, 298] on p "Kia ora! Thank you so much for your glowing review! We're thrilled to hear you …" at bounding box center [1345, 344] width 394 height 184
click at [1336, 320] on p "Kia ora! Thank you so much for your glowing review! We're thrilled to hear you …" at bounding box center [1345, 344] width 394 height 184
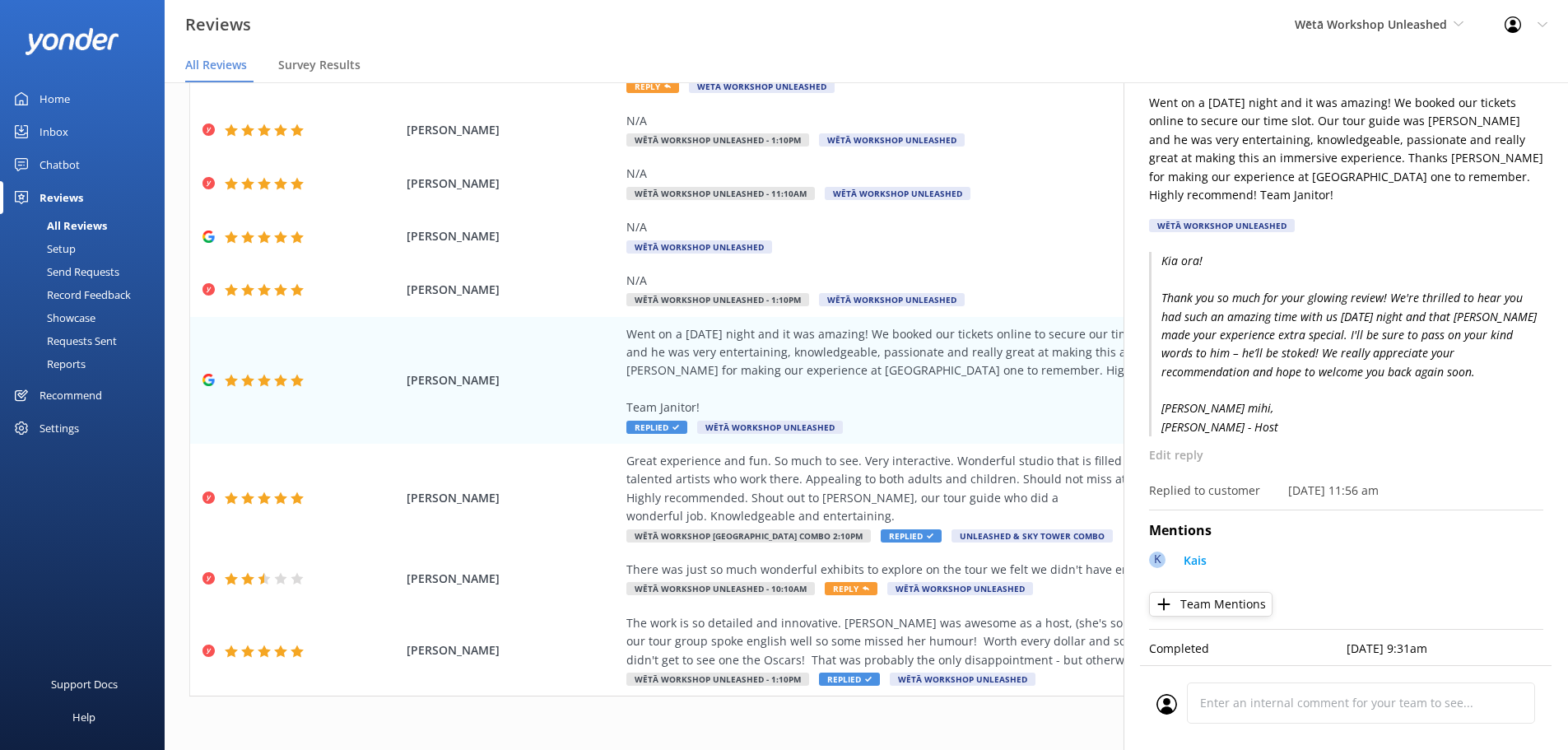
drag, startPoint x: 1466, startPoint y: 345, endPoint x: 1481, endPoint y: 369, distance: 28.3
click at [1479, 365] on p "Kia ora! Thank you so much for your glowing review! We're thrilled to hear you …" at bounding box center [1345, 344] width 394 height 184
drag, startPoint x: 1222, startPoint y: 273, endPoint x: 1229, endPoint y: 300, distance: 27.9
click at [1221, 276] on p "Kia ora! Thank you so much for your glowing review! We're thrilled to hear you …" at bounding box center [1345, 344] width 394 height 184
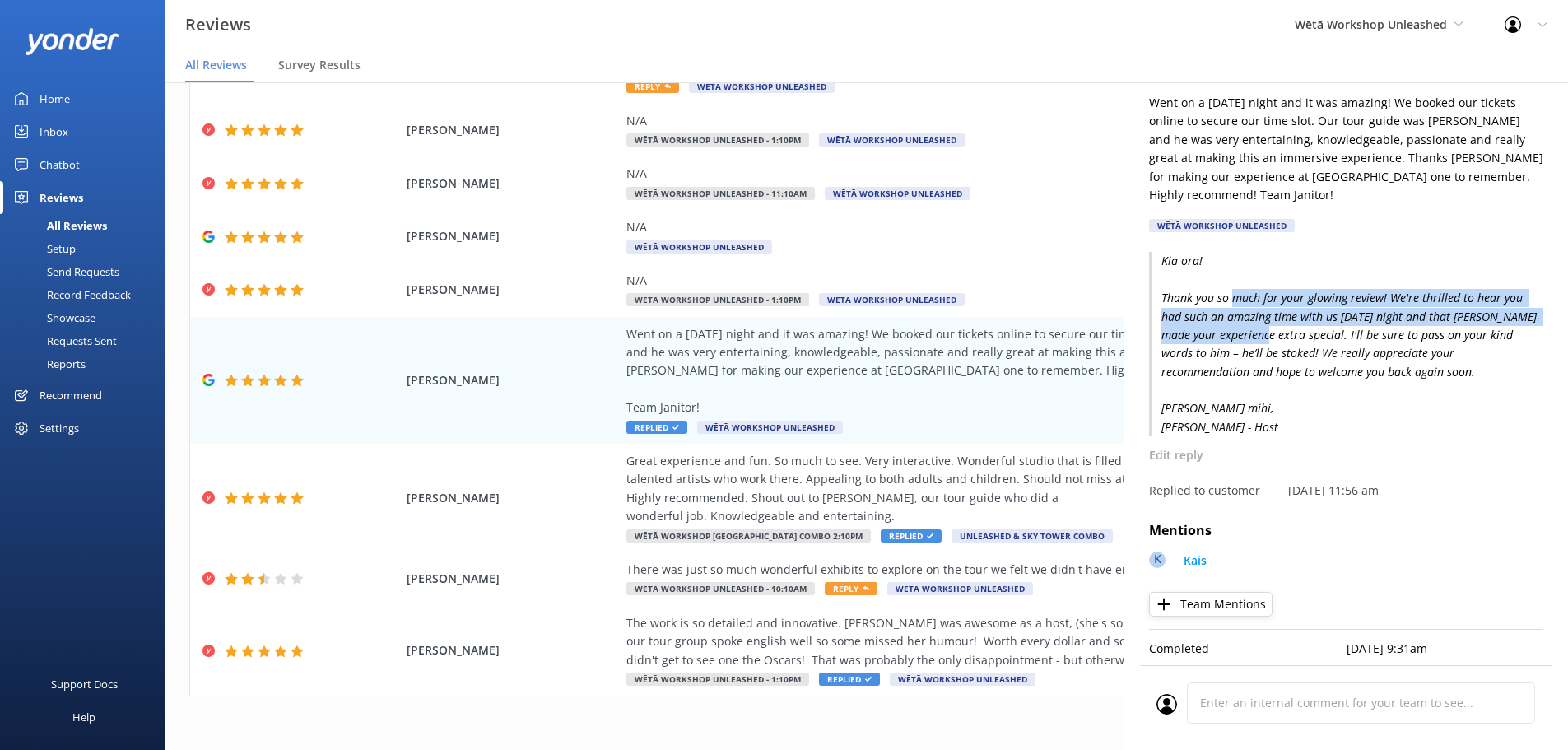
drag, startPoint x: 1226, startPoint y: 291, endPoint x: 1346, endPoint y: 353, distance: 135.1
click at [1310, 333] on p "Kia ora! Thank you so much for your glowing review! We're thrilled to hear you …" at bounding box center [1345, 344] width 394 height 184
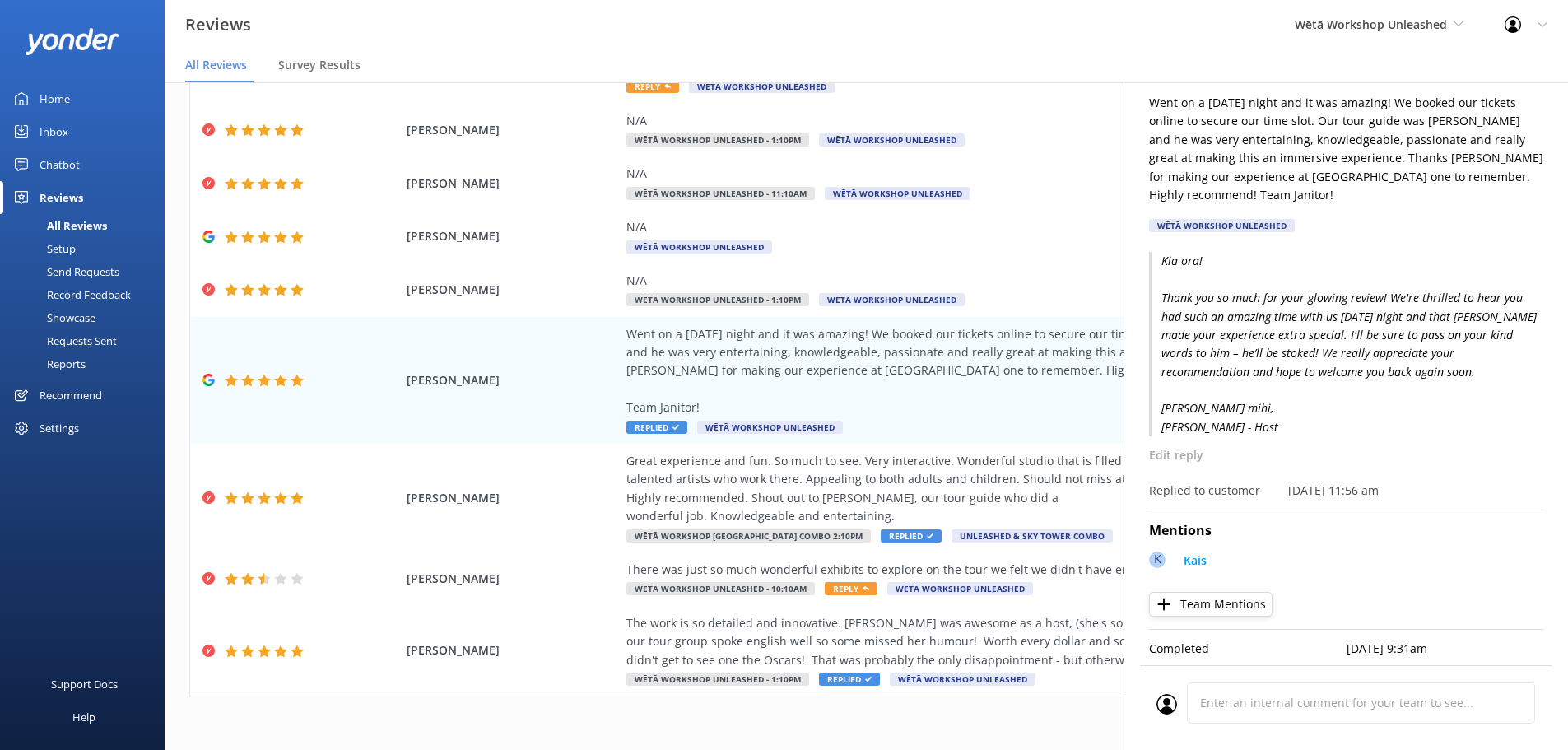
click at [1351, 356] on p "Kia ora! Thank you so much for your glowing review! We're thrilled to hear you …" at bounding box center [1345, 344] width 394 height 184
click at [683, 576] on div "There was just so much wonderful exhibits to explore on the tour we felt we did…" at bounding box center [1001, 569] width 749 height 18
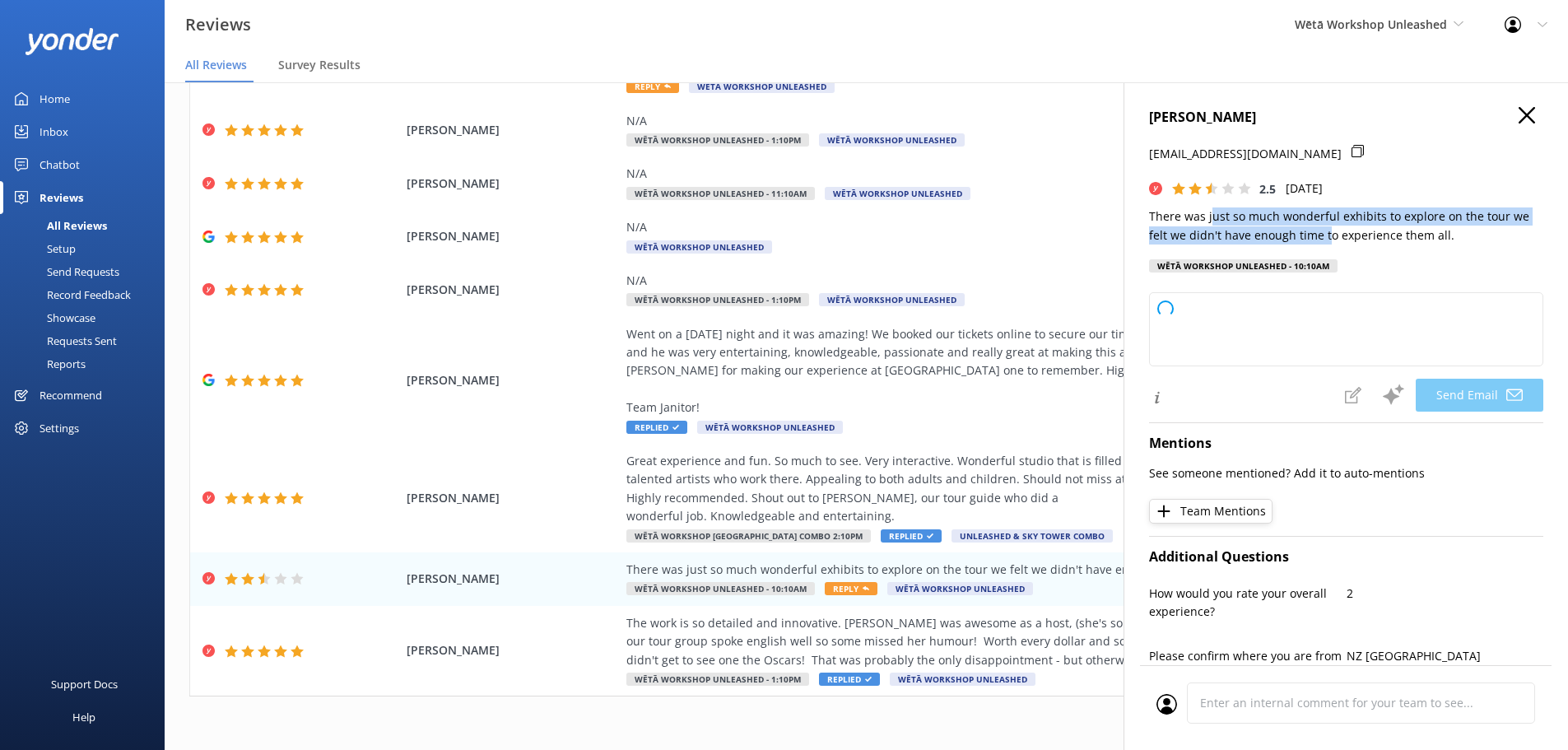
type textarea "Kia ora Cath, Thank you so much for your feedback! We're glad to hear you enjoy…"
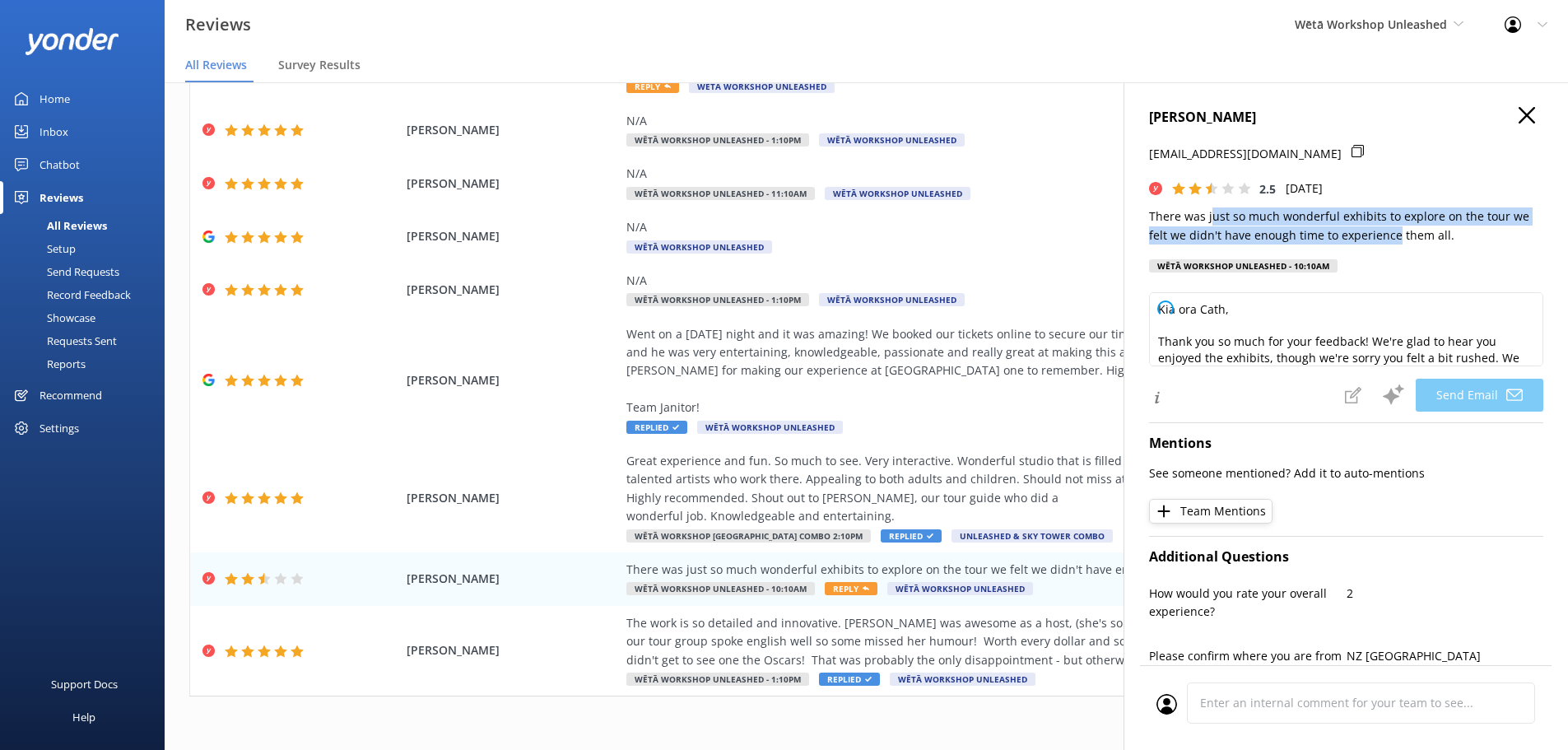
drag, startPoint x: 1209, startPoint y: 219, endPoint x: 1395, endPoint y: 231, distance: 186.4
click at [1395, 231] on p "There was just so much wonderful exhibits to explore on the tour we felt we did…" at bounding box center [1345, 225] width 394 height 37
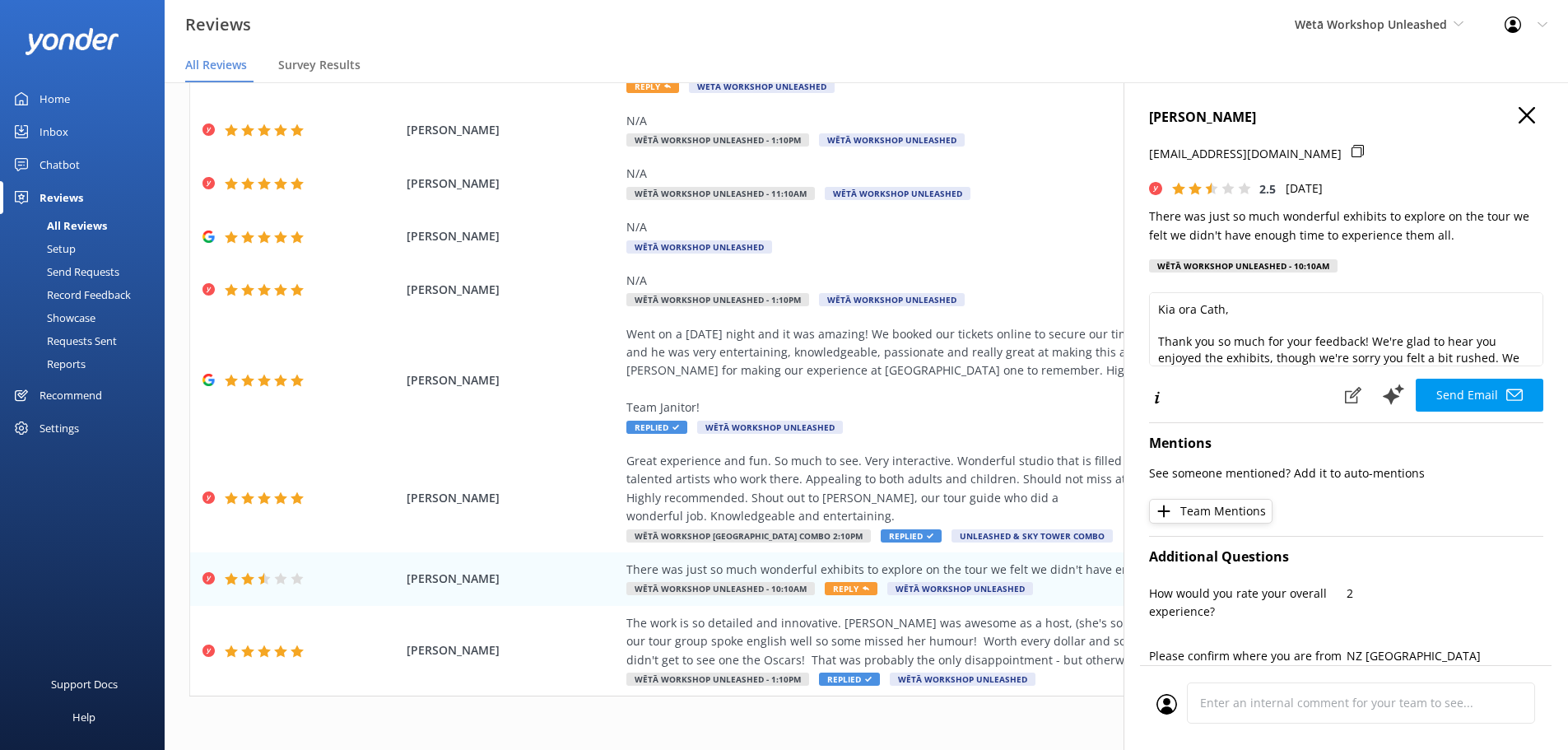
click at [1405, 231] on p "There was just so much wonderful exhibits to explore on the tour we felt we did…" at bounding box center [1345, 225] width 394 height 37
drag, startPoint x: 1242, startPoint y: 218, endPoint x: 1449, endPoint y: 223, distance: 207.1
click at [1449, 223] on p "There was just so much wonderful exhibits to explore on the tour we felt we did…" at bounding box center [1345, 225] width 394 height 37
click at [1453, 224] on p "There was just so much wonderful exhibits to explore on the tour we felt we did…" at bounding box center [1345, 225] width 394 height 37
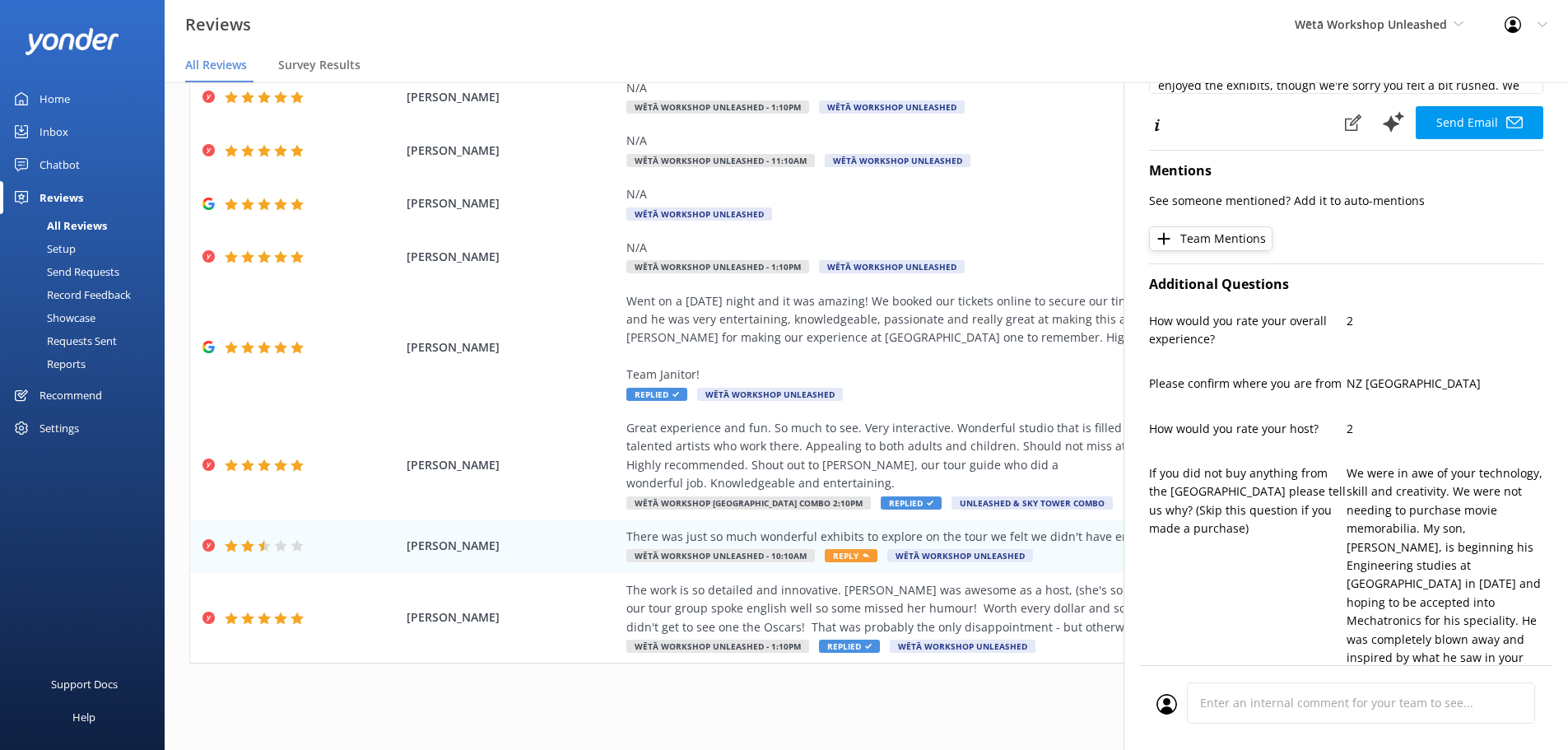
scroll to position [411, 0]
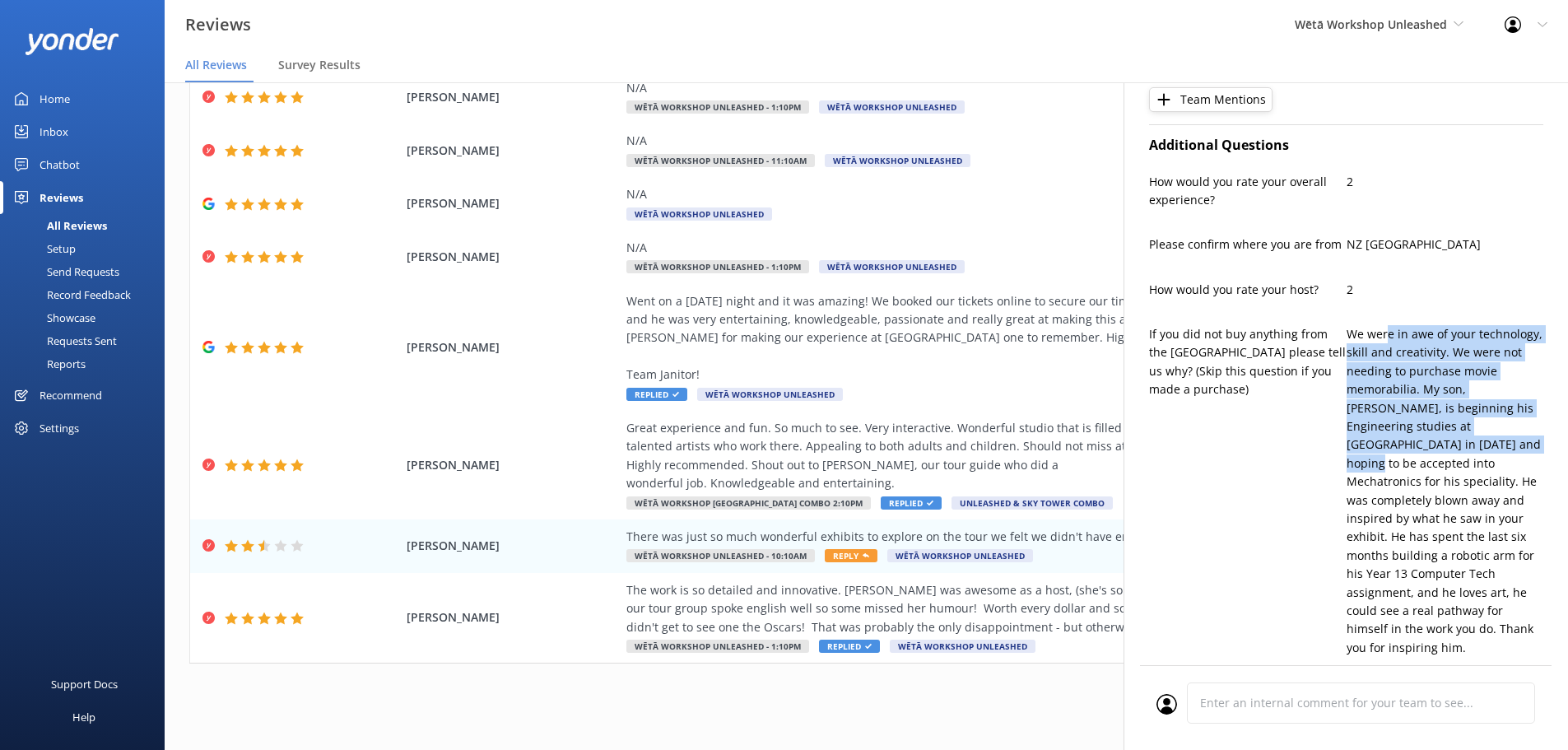
drag, startPoint x: 1379, startPoint y: 335, endPoint x: 1421, endPoint y: 449, distance: 121.5
click at [1421, 449] on p "We were in awe of your technology, skill and creativity. We were not needing to…" at bounding box center [1445, 491] width 198 height 332
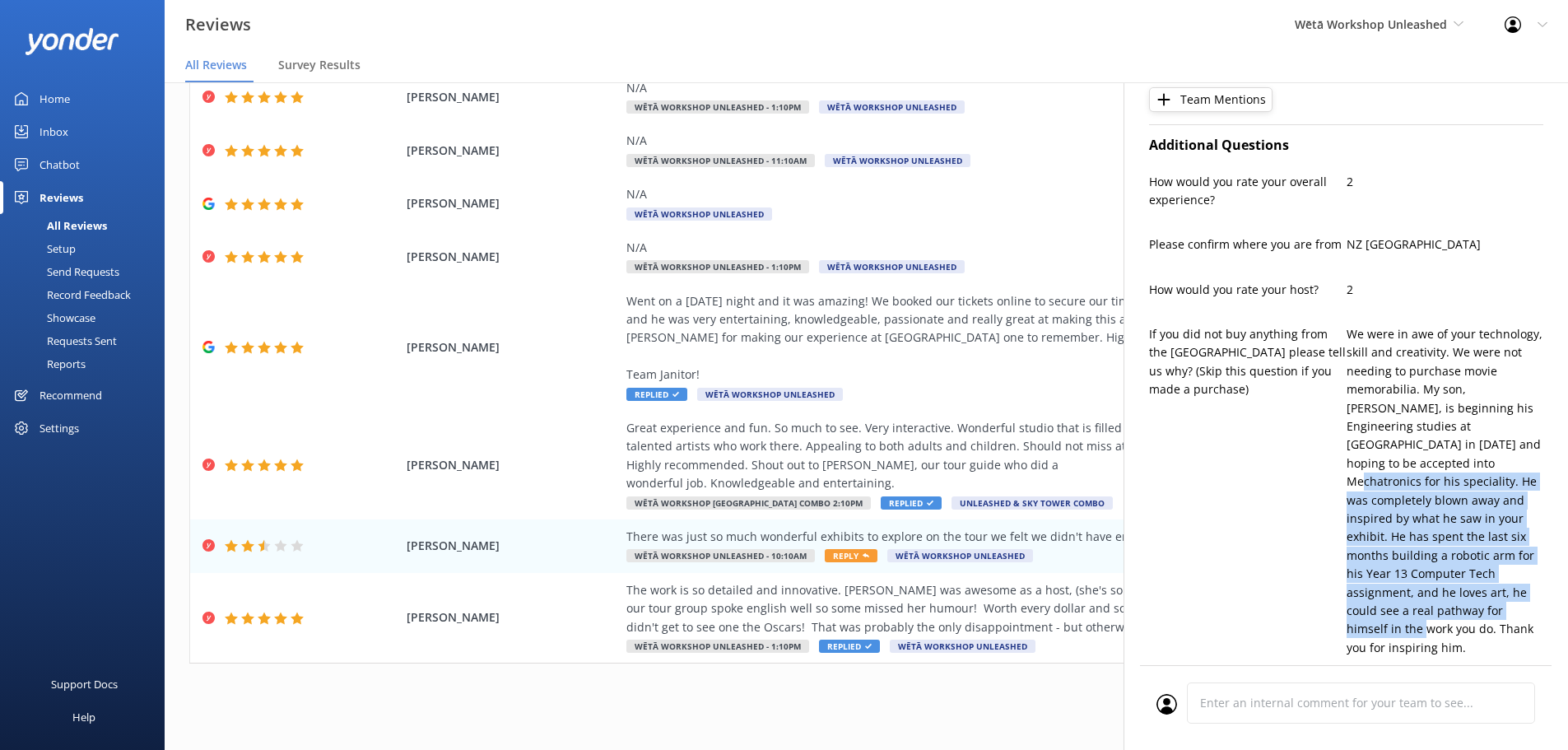
drag, startPoint x: 1408, startPoint y: 468, endPoint x: 1471, endPoint y: 619, distance: 163.6
click at [1471, 619] on p "We were in awe of your technology, skill and creativity. We were not needing to…" at bounding box center [1445, 491] width 198 height 332
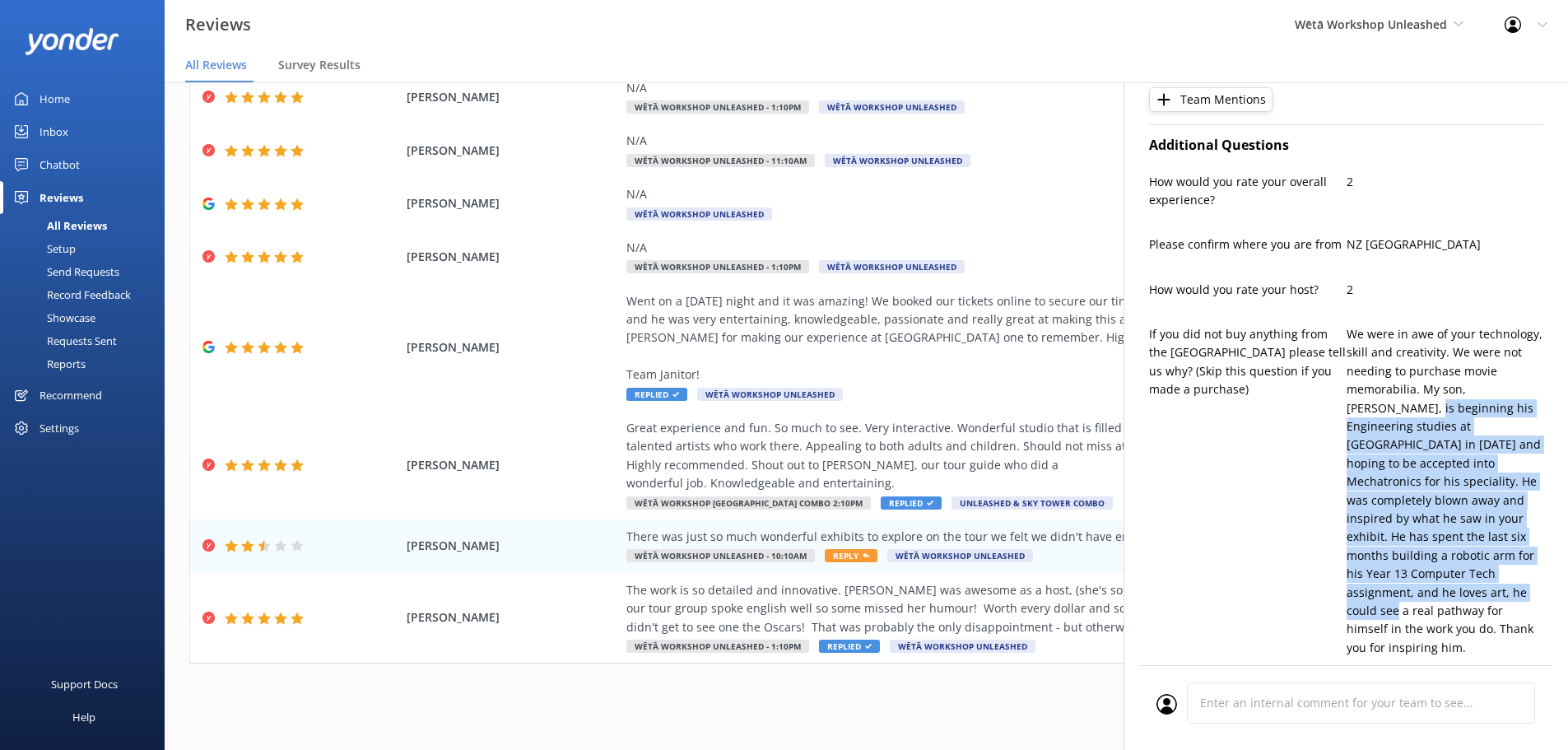
drag, startPoint x: 1375, startPoint y: 408, endPoint x: 1433, endPoint y: 597, distance: 197.7
click at [1433, 597] on p "We were in awe of your technology, skill and creativity. We were not needing to…" at bounding box center [1445, 491] width 198 height 332
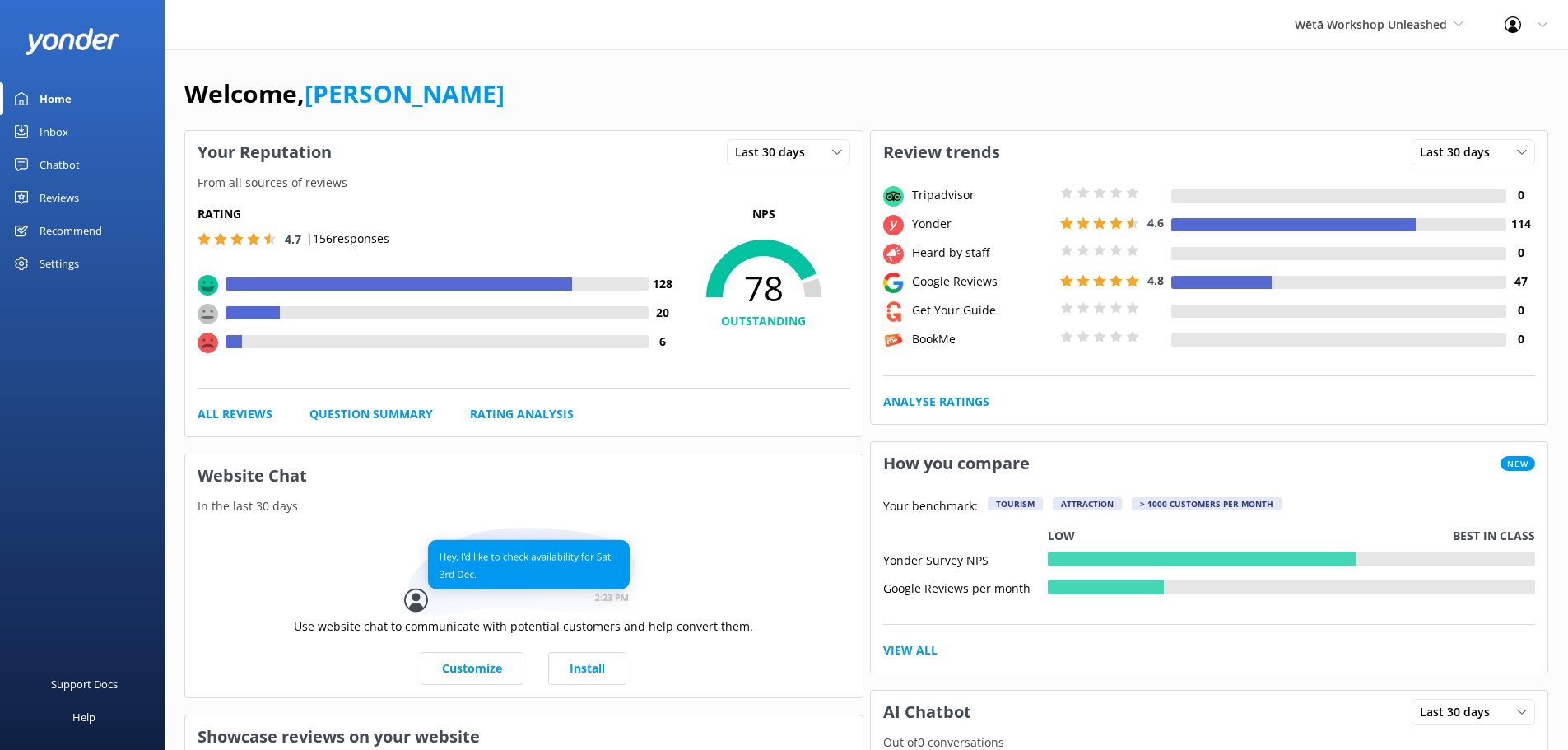
scroll to position [788, 0]
